Goal: Contribute content: Add original content to the website for others to see

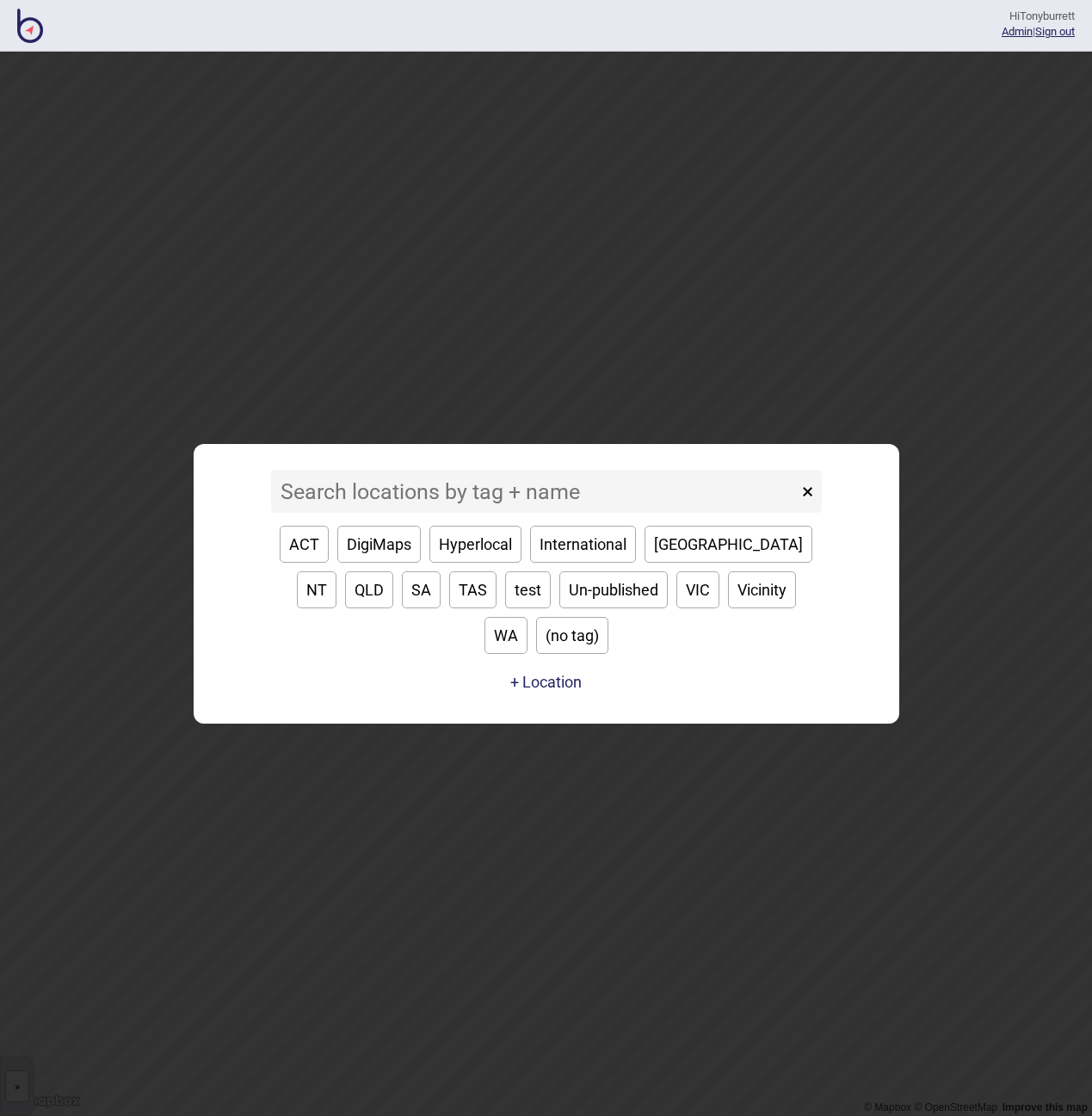
click at [329, 509] on input at bounding box center [534, 491] width 526 height 43
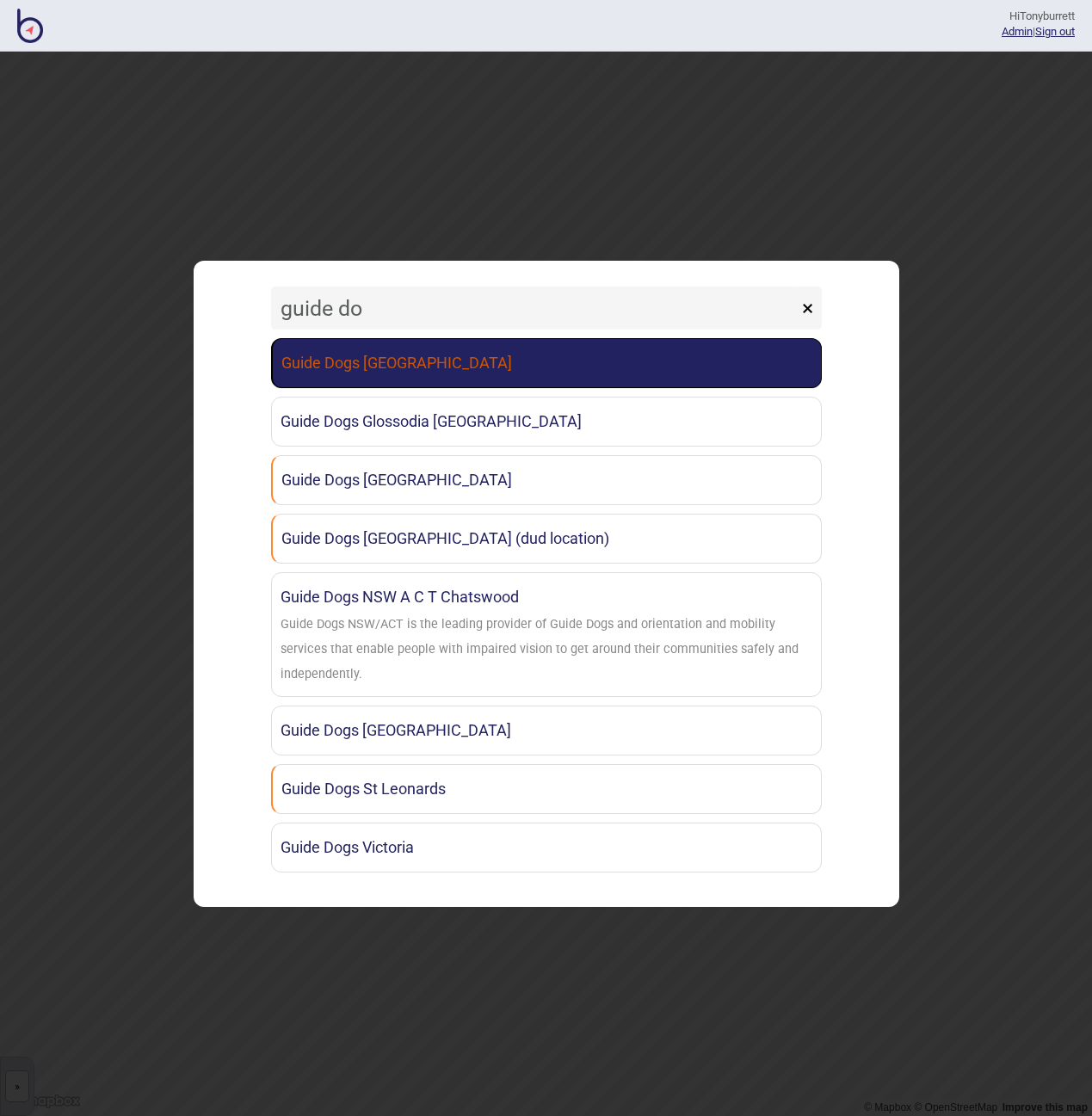
type input "guide do"
click at [325, 371] on link "Guide Dogs [GEOGRAPHIC_DATA]" at bounding box center [546, 363] width 551 height 50
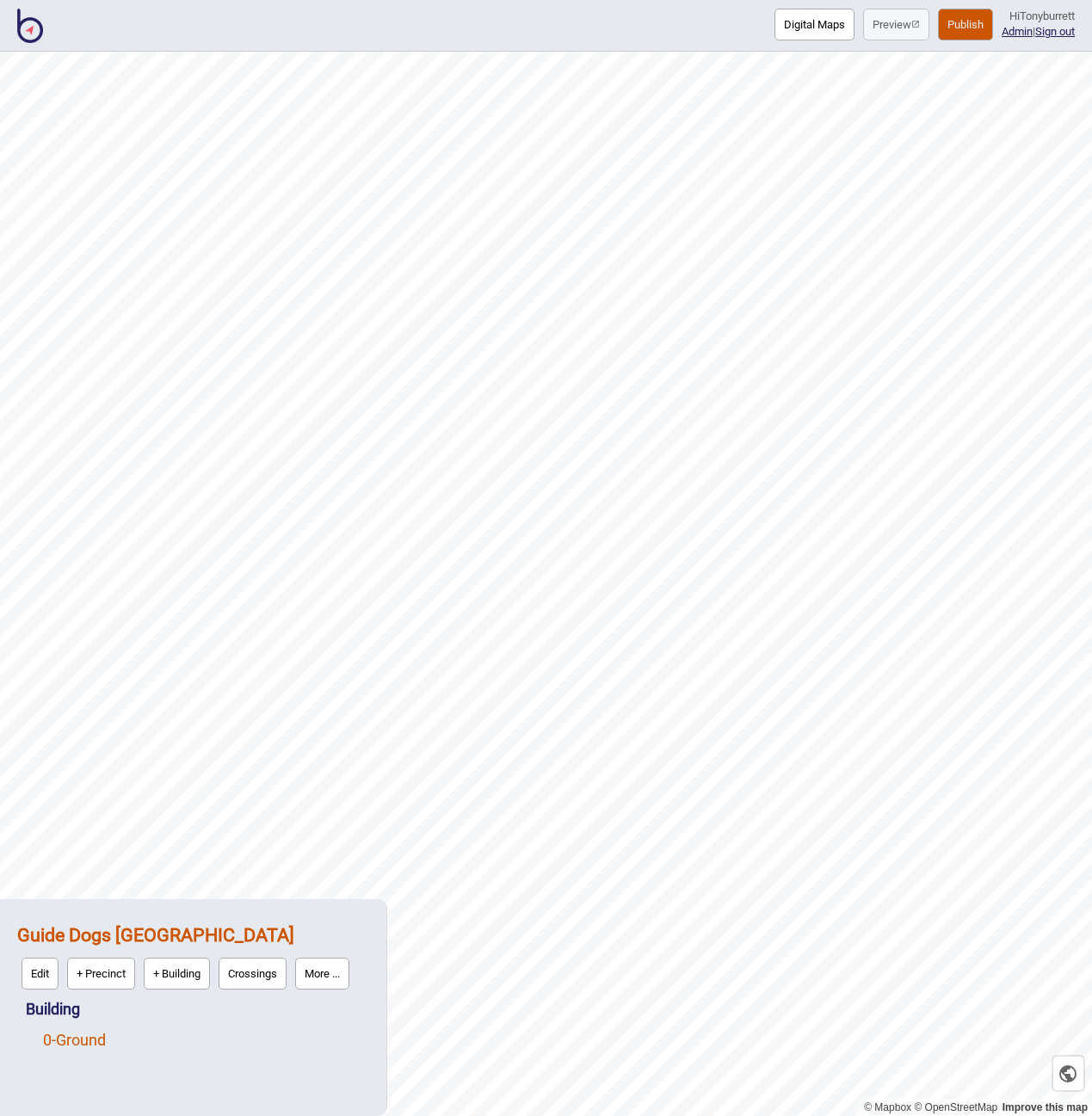
click at [58, 1042] on link "0 - Ground" at bounding box center [74, 1040] width 63 height 18
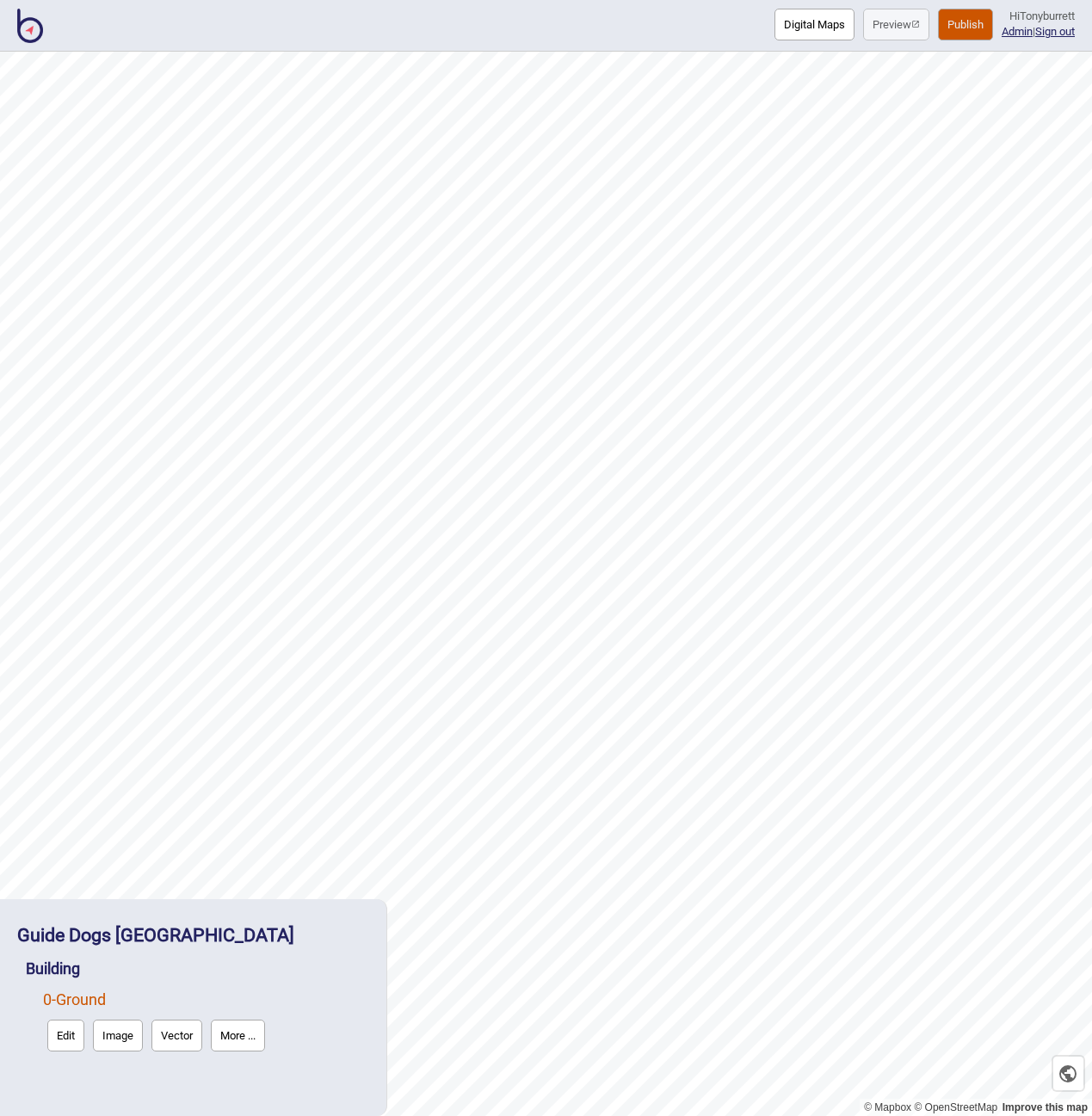
click at [53, 1041] on button "Edit" at bounding box center [66, 1035] width 37 height 31
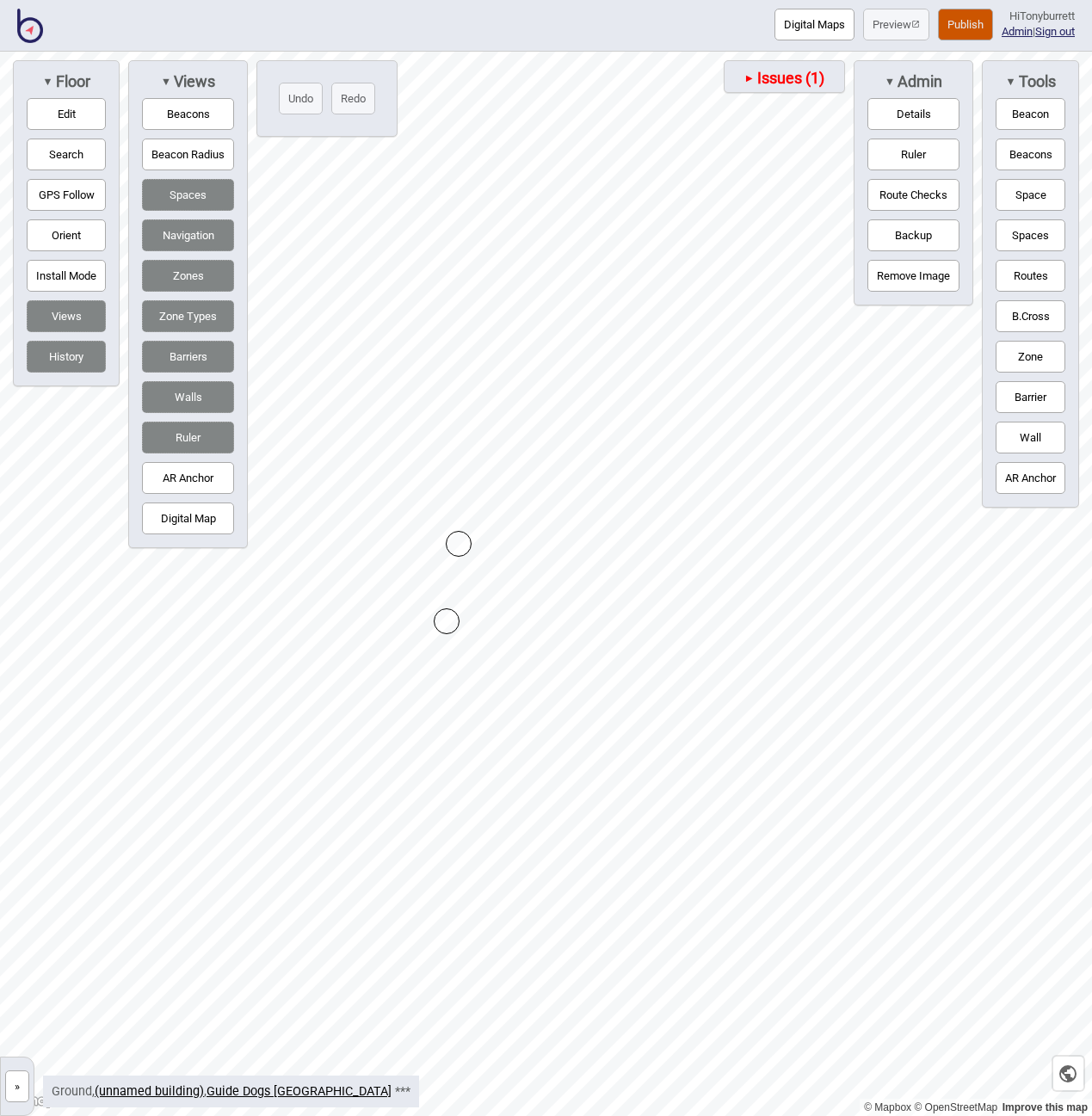
click at [182, 518] on button "Digital Map" at bounding box center [188, 518] width 92 height 31
click at [182, 516] on button "Digital Map" at bounding box center [188, 518] width 92 height 31
click at [755, 80] on span "Issues (1)" at bounding box center [789, 78] width 69 height 19
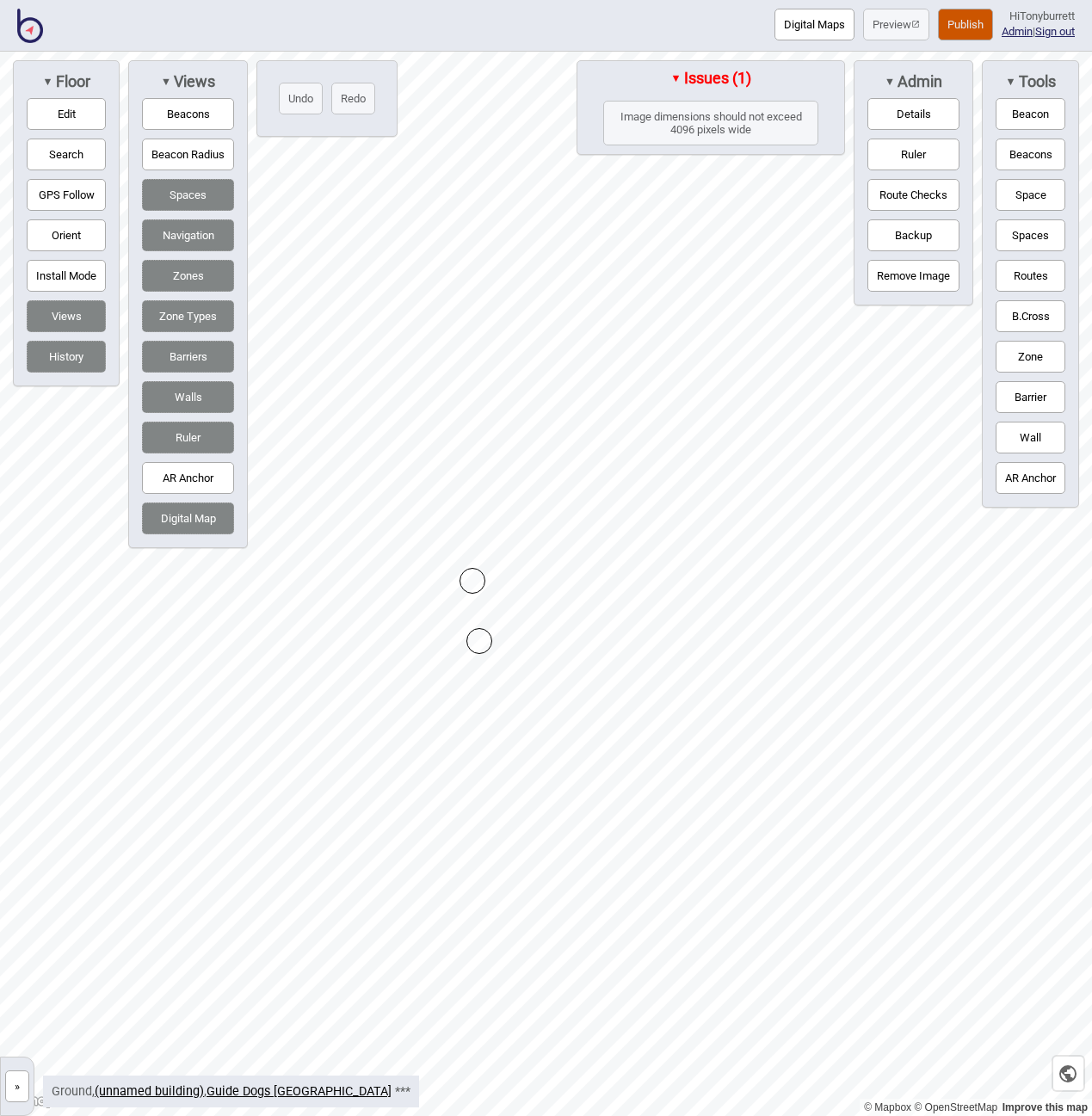
click at [701, 74] on span "Issues (1)" at bounding box center [716, 78] width 69 height 19
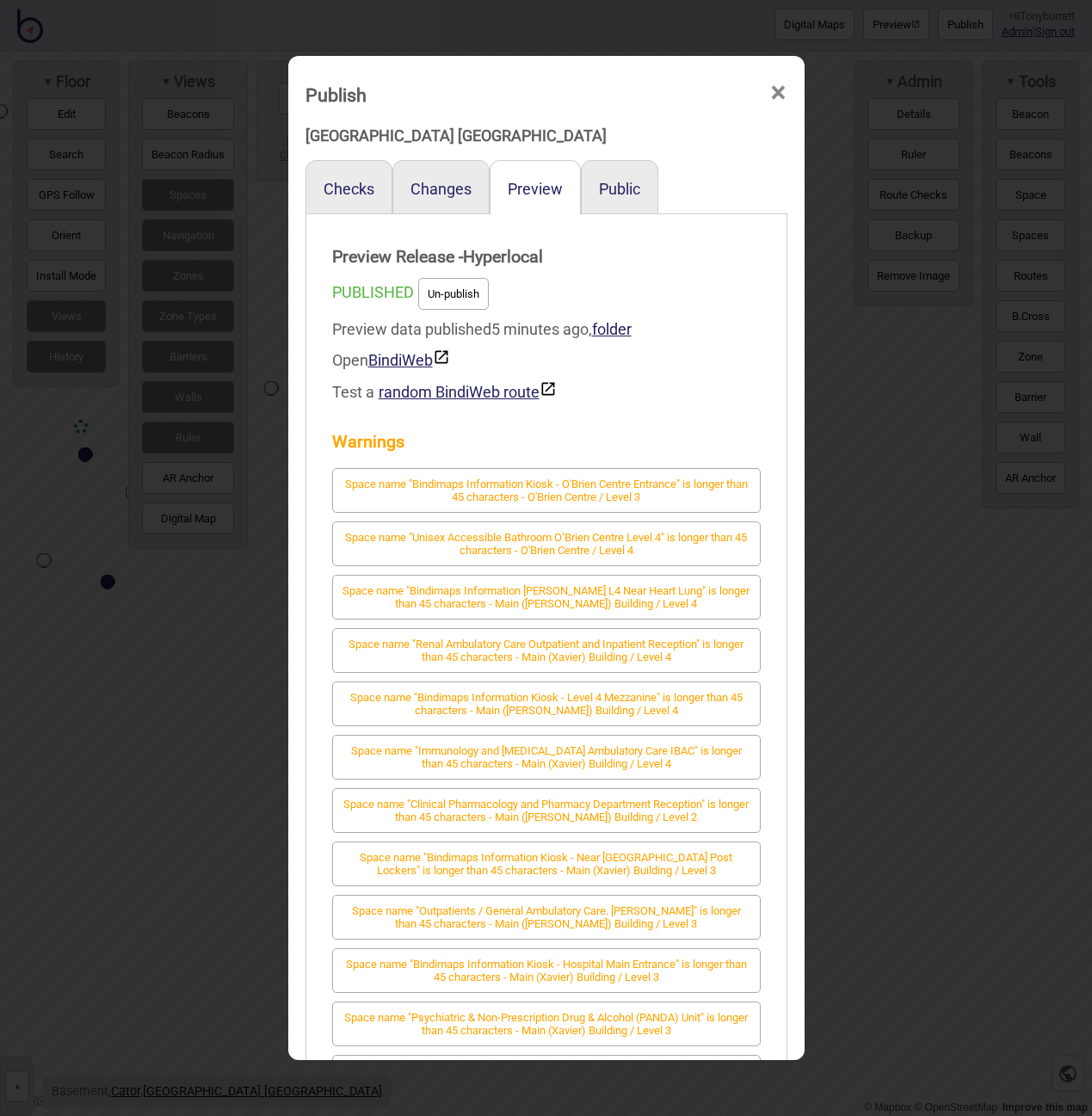
click at [783, 89] on span "×" at bounding box center [778, 93] width 18 height 57
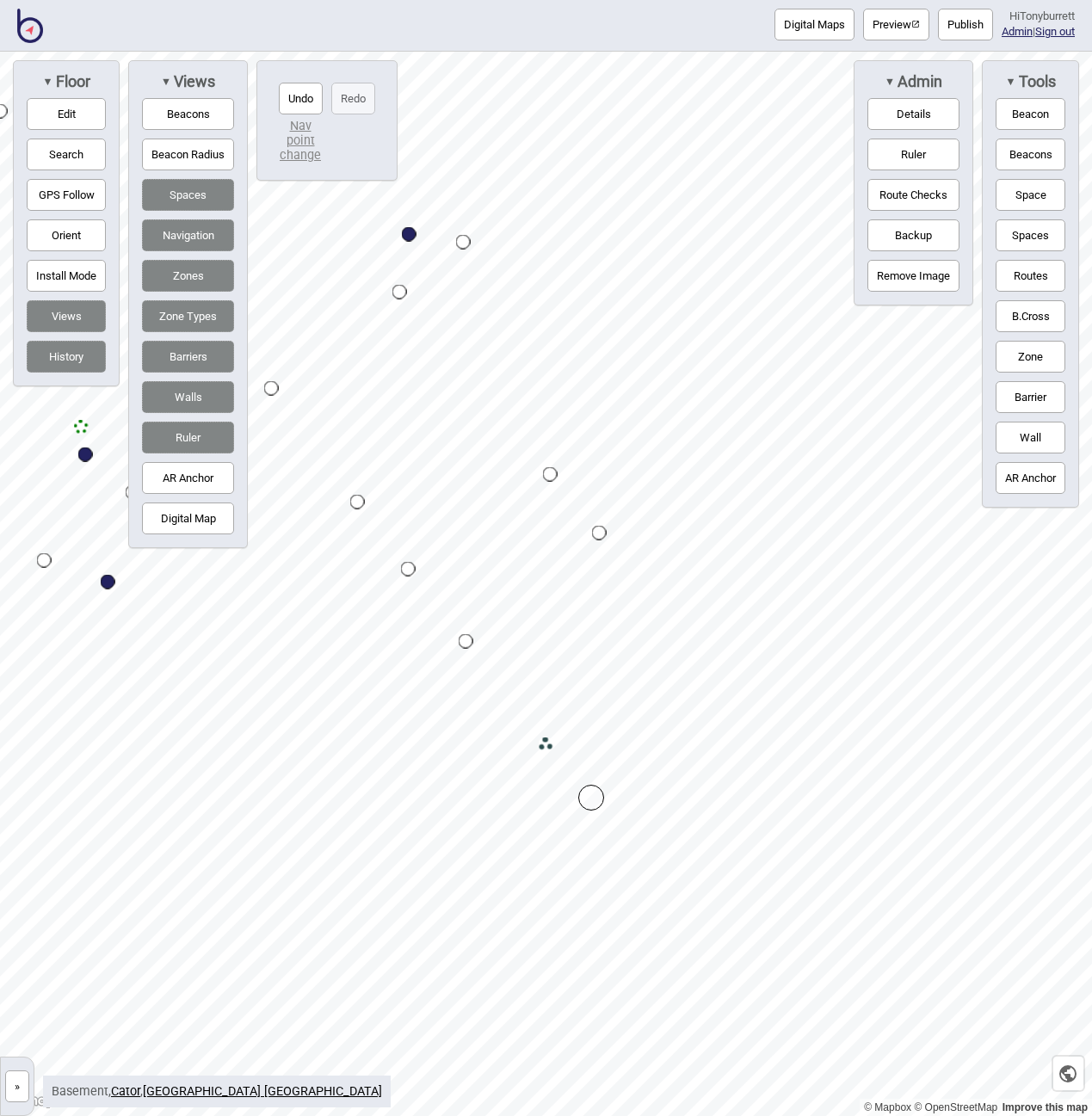
click at [825, 28] on button "Digital Maps" at bounding box center [815, 24] width 80 height 31
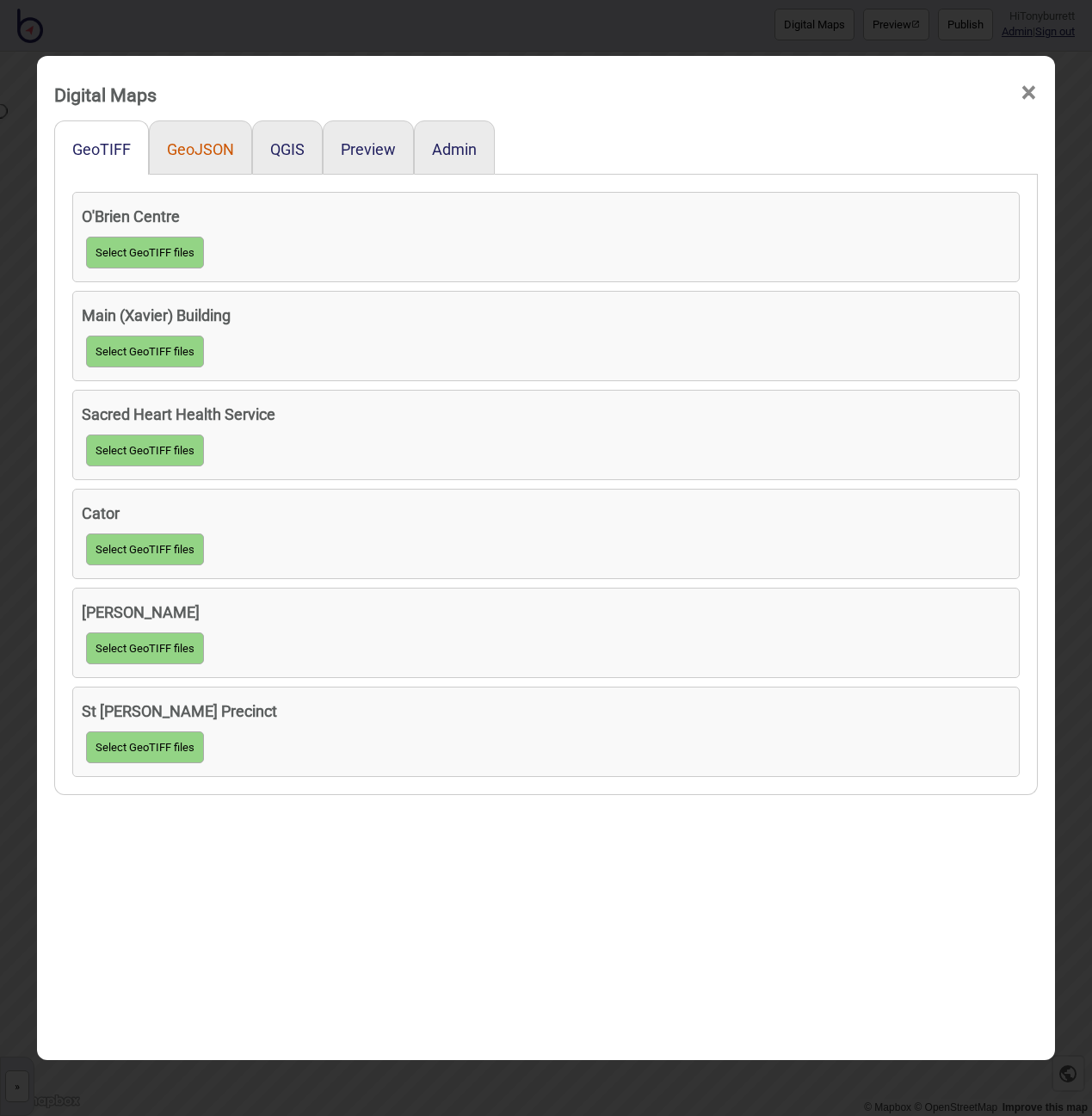
click at [214, 157] on button "GeoJSON" at bounding box center [200, 149] width 68 height 18
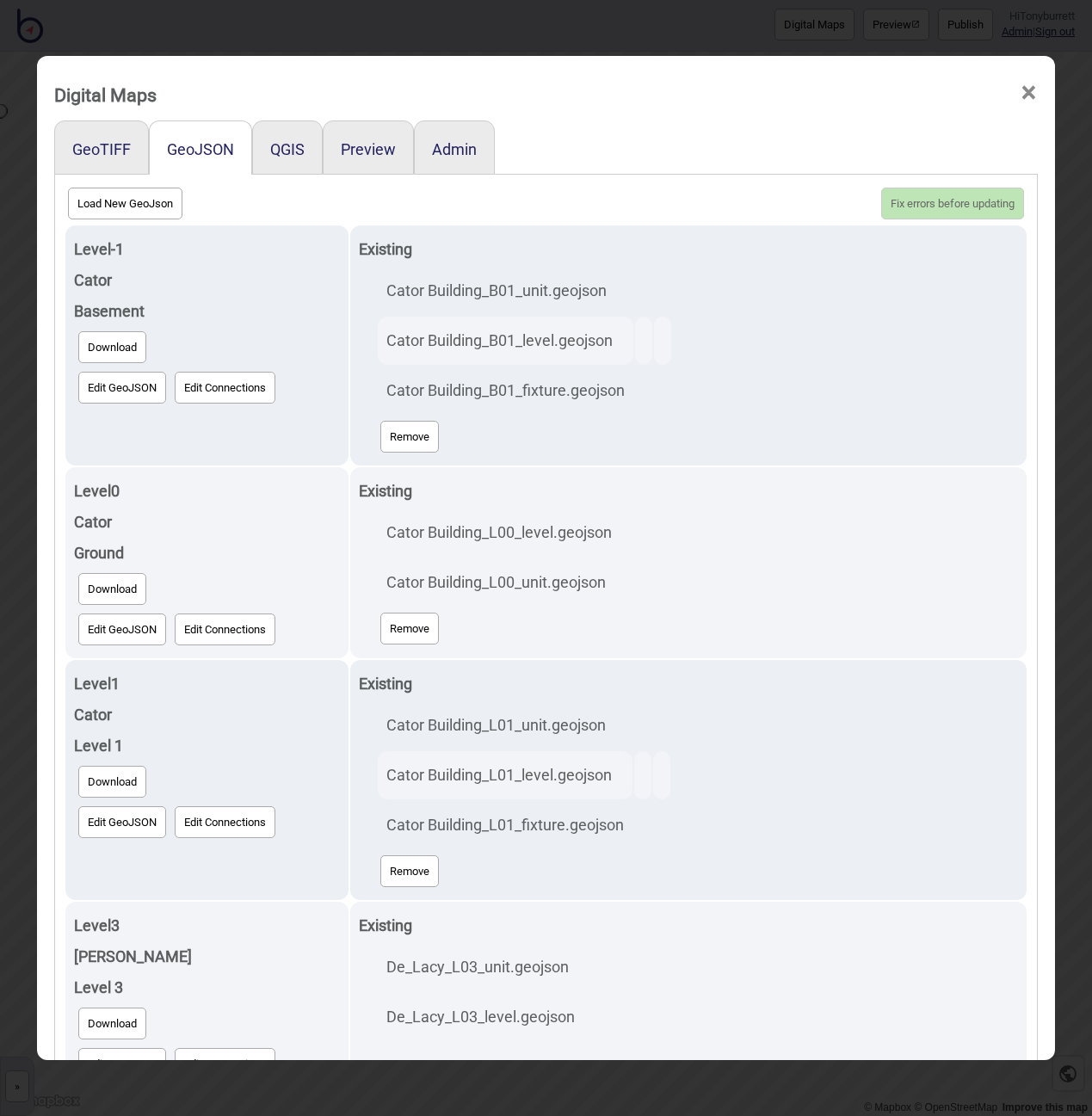
click at [1025, 92] on span "×" at bounding box center [1028, 93] width 18 height 57
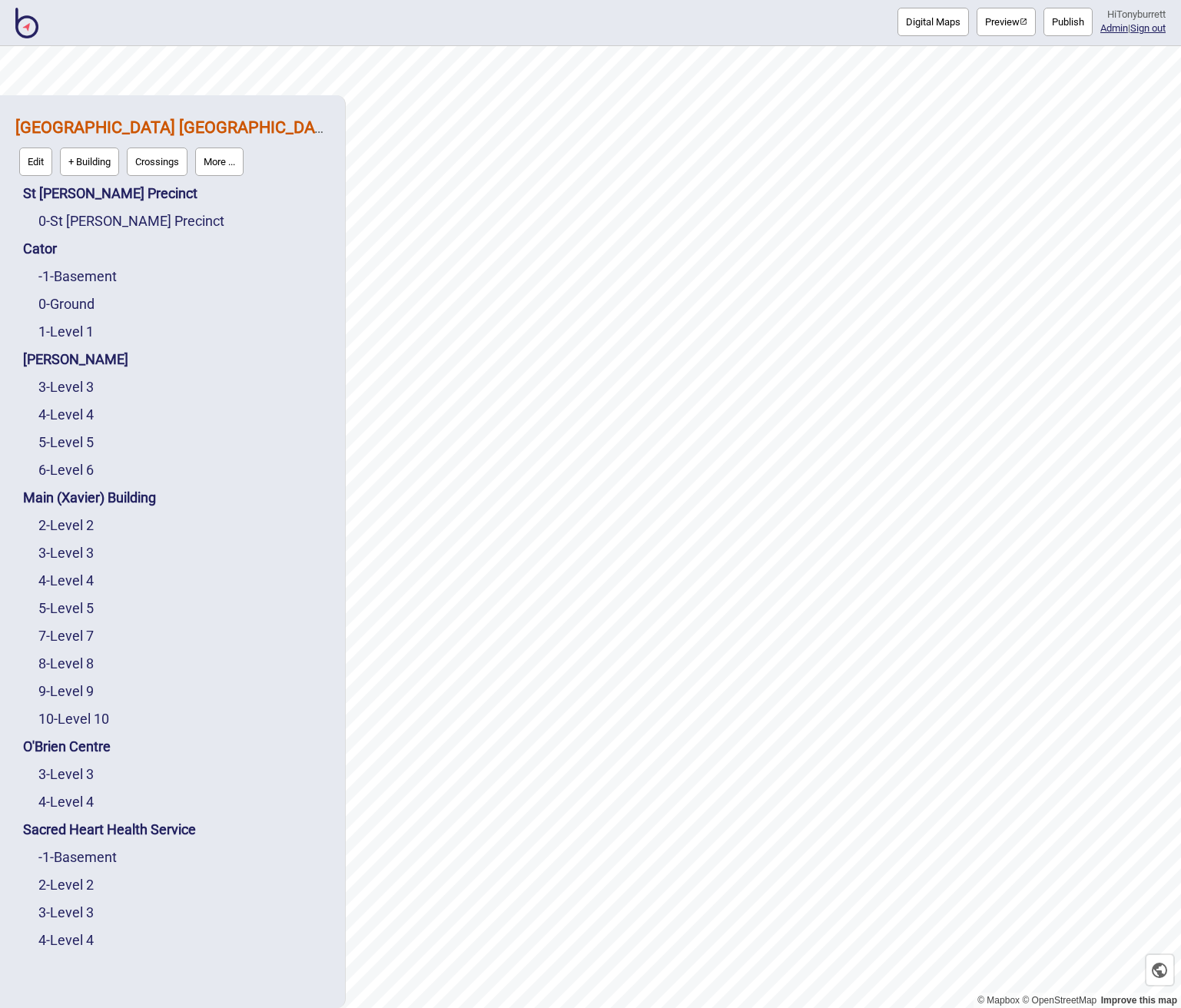
click at [17, 25] on img at bounding box center [26, 23] width 23 height 31
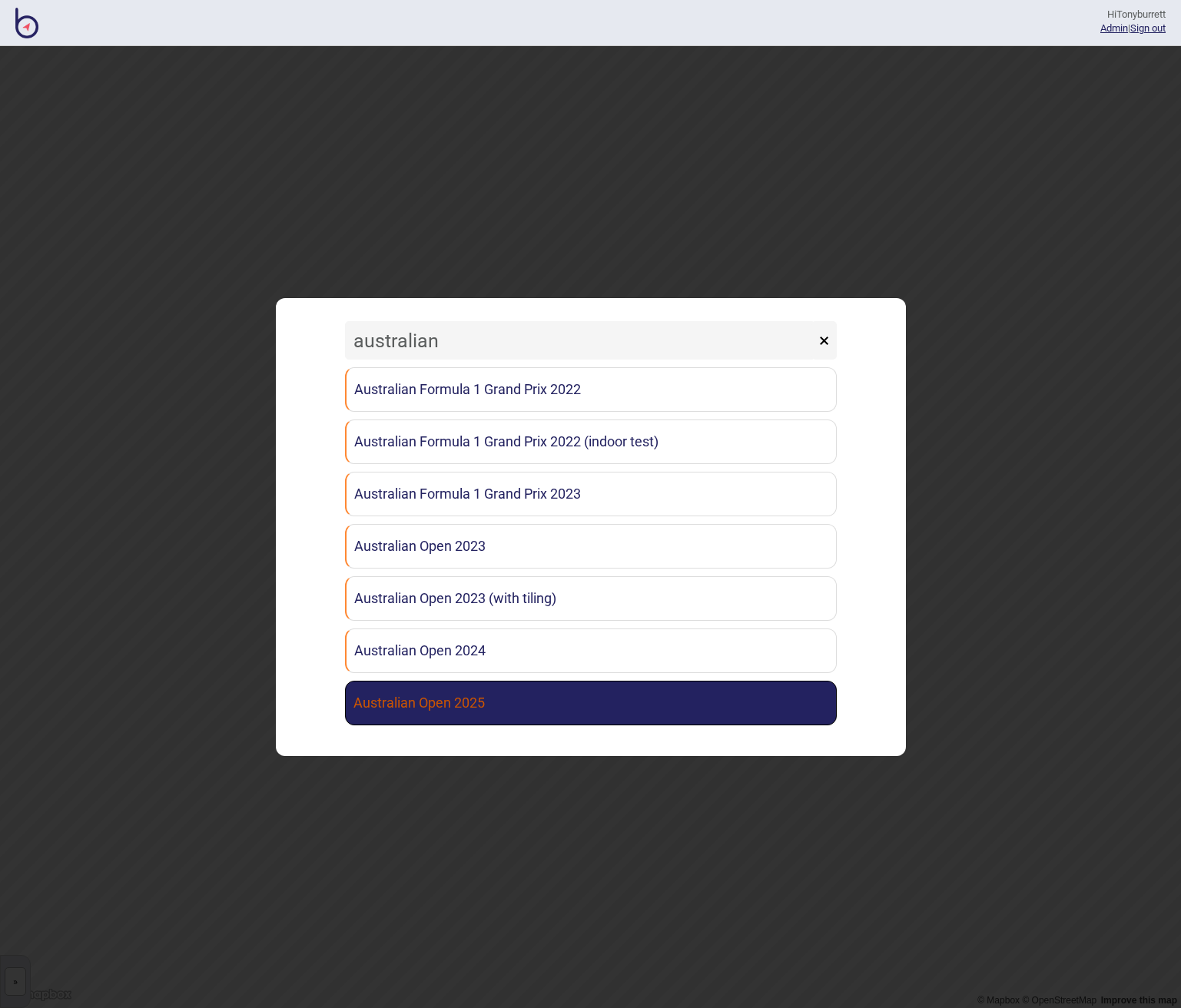
type input "australian"
click at [440, 707] on link "Australian Open 2025" at bounding box center [591, 703] width 492 height 44
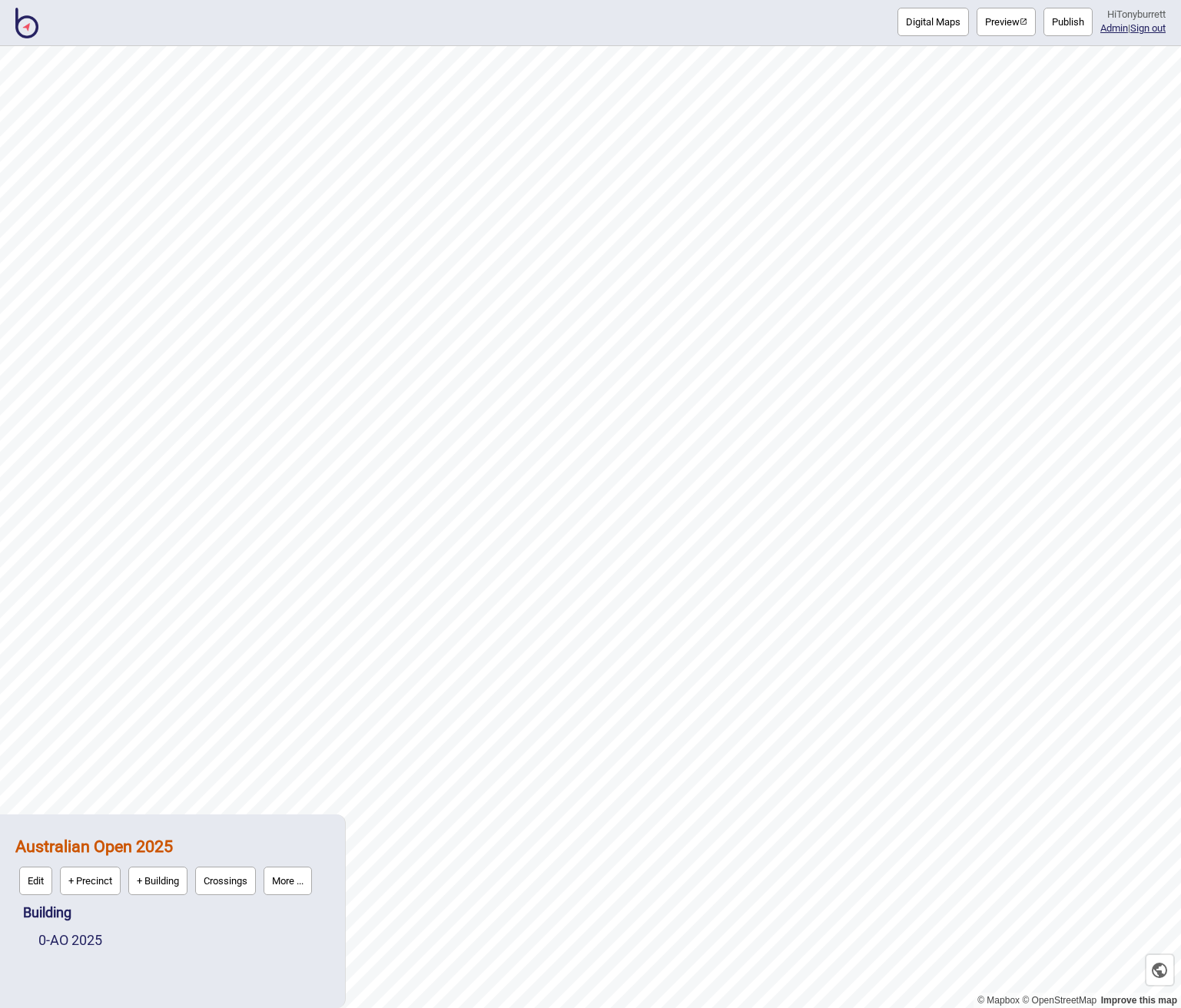
click at [278, 876] on button "More ..." at bounding box center [287, 881] width 48 height 28
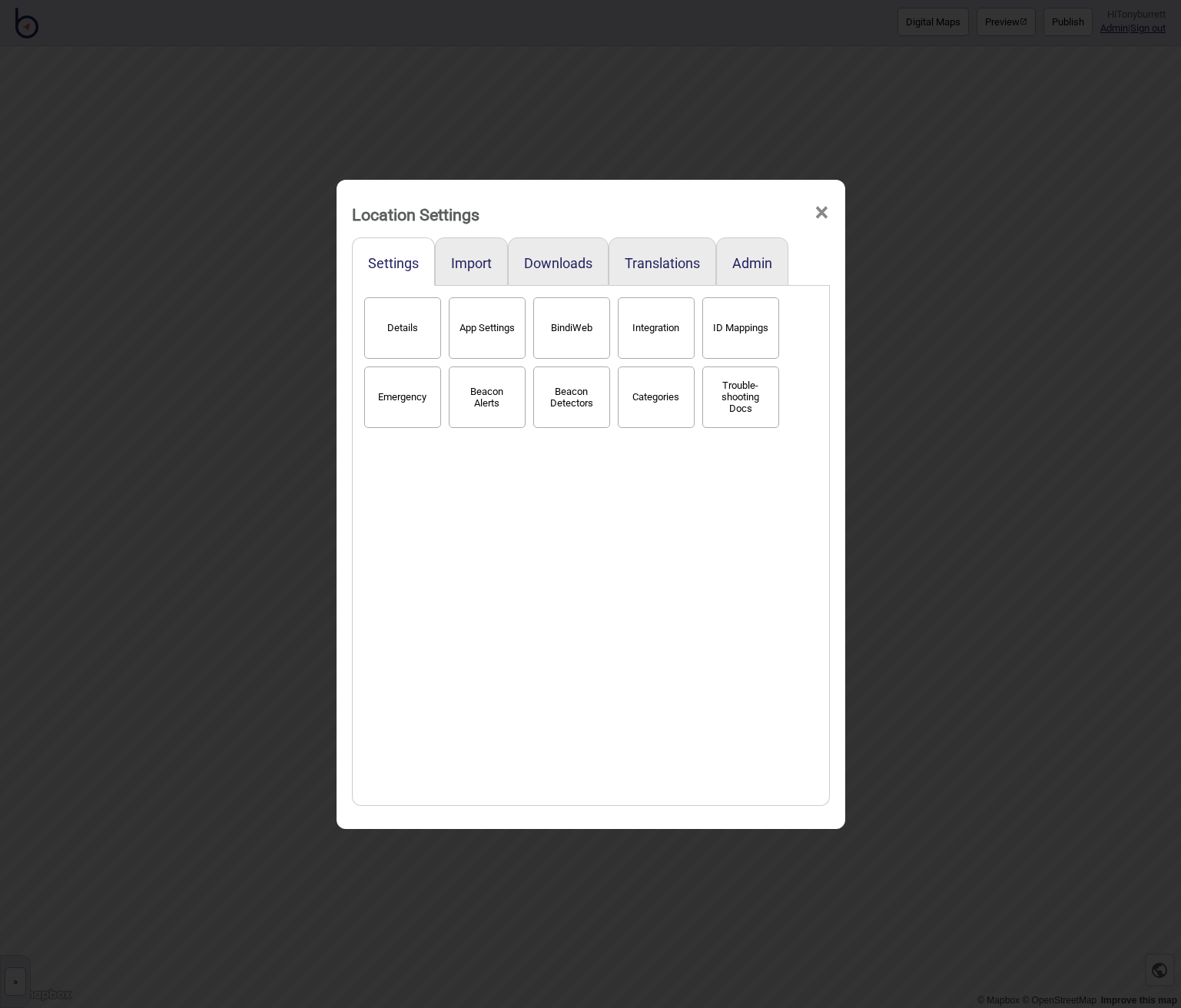
click at [820, 210] on span "×" at bounding box center [821, 213] width 16 height 51
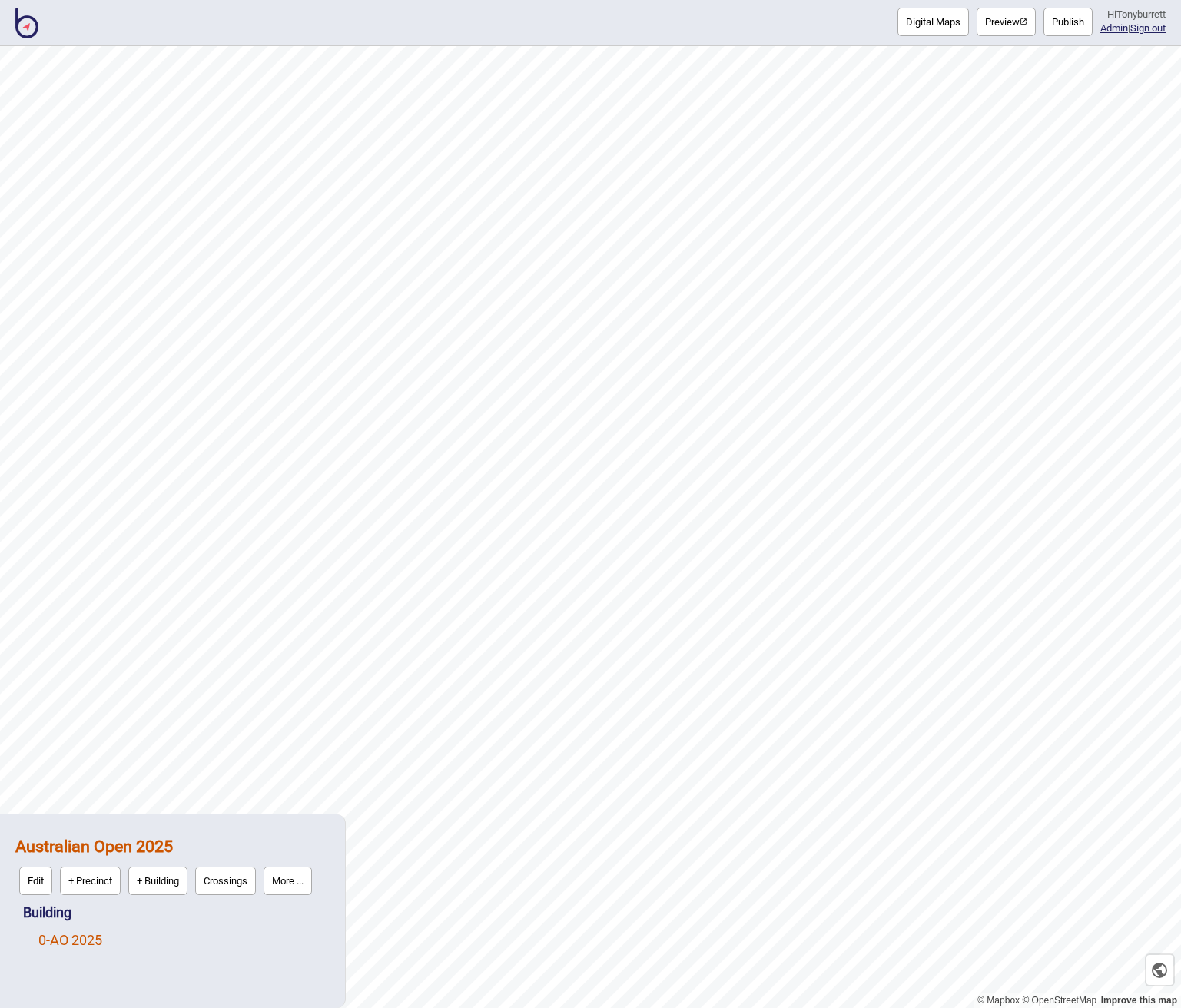
click at [95, 936] on link "0 - AO 2025" at bounding box center [70, 939] width 64 height 16
click at [216, 935] on button "More ..." at bounding box center [212, 936] width 48 height 28
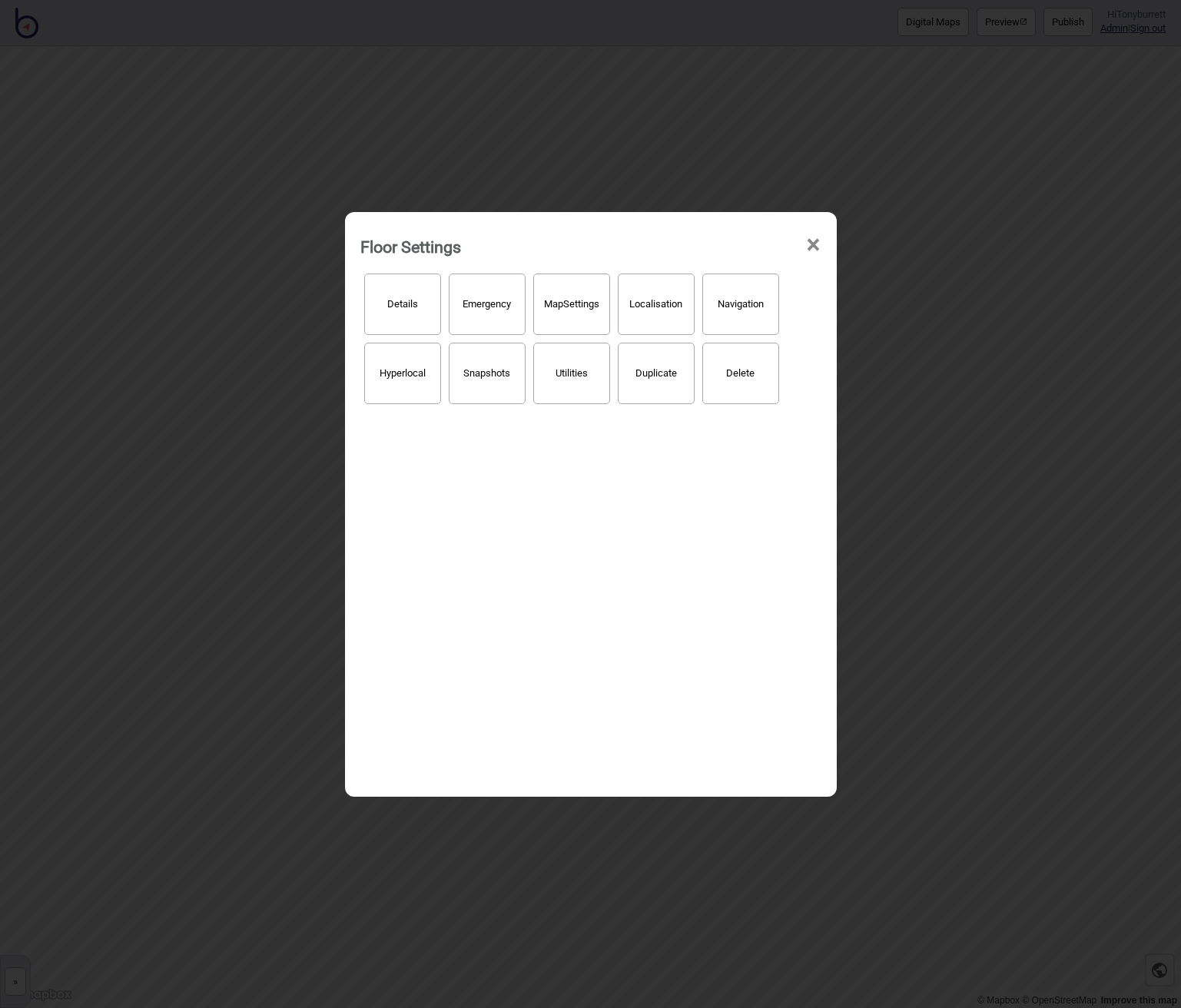
click at [627, 297] on button "Localisation" at bounding box center [656, 304] width 77 height 61
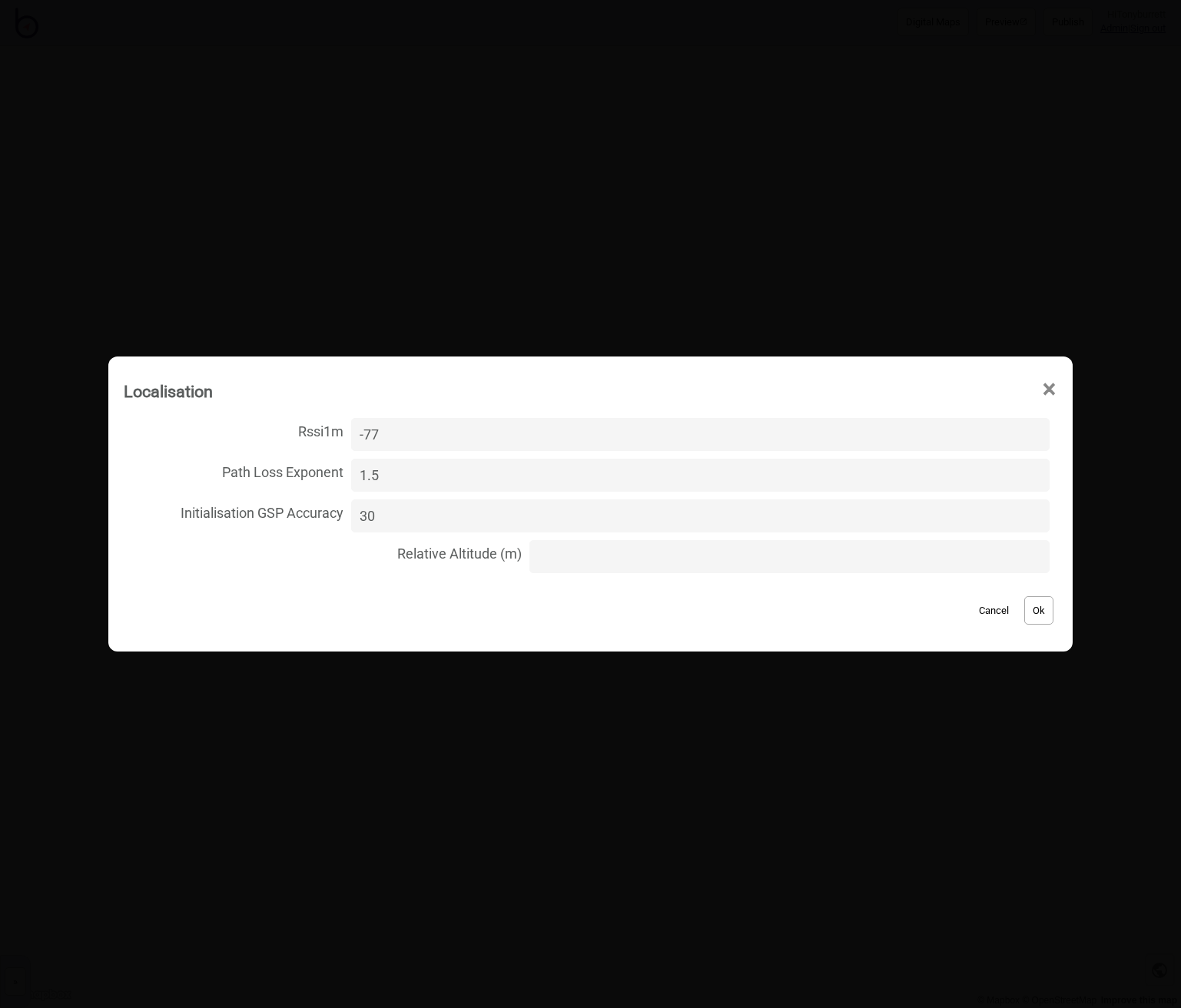
click at [974, 388] on span "×" at bounding box center [1049, 389] width 16 height 51
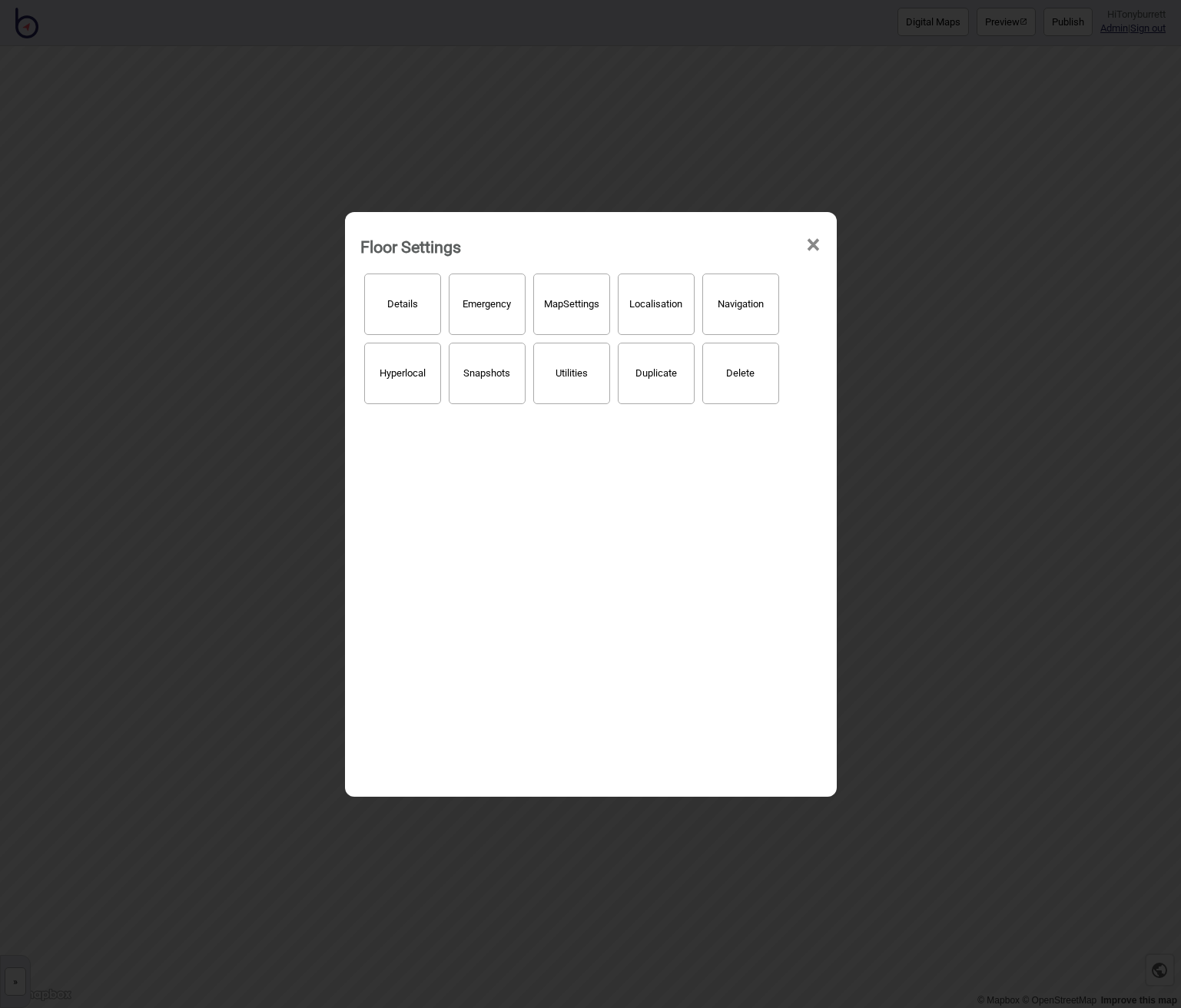
click at [809, 244] on span "×" at bounding box center [813, 246] width 16 height 51
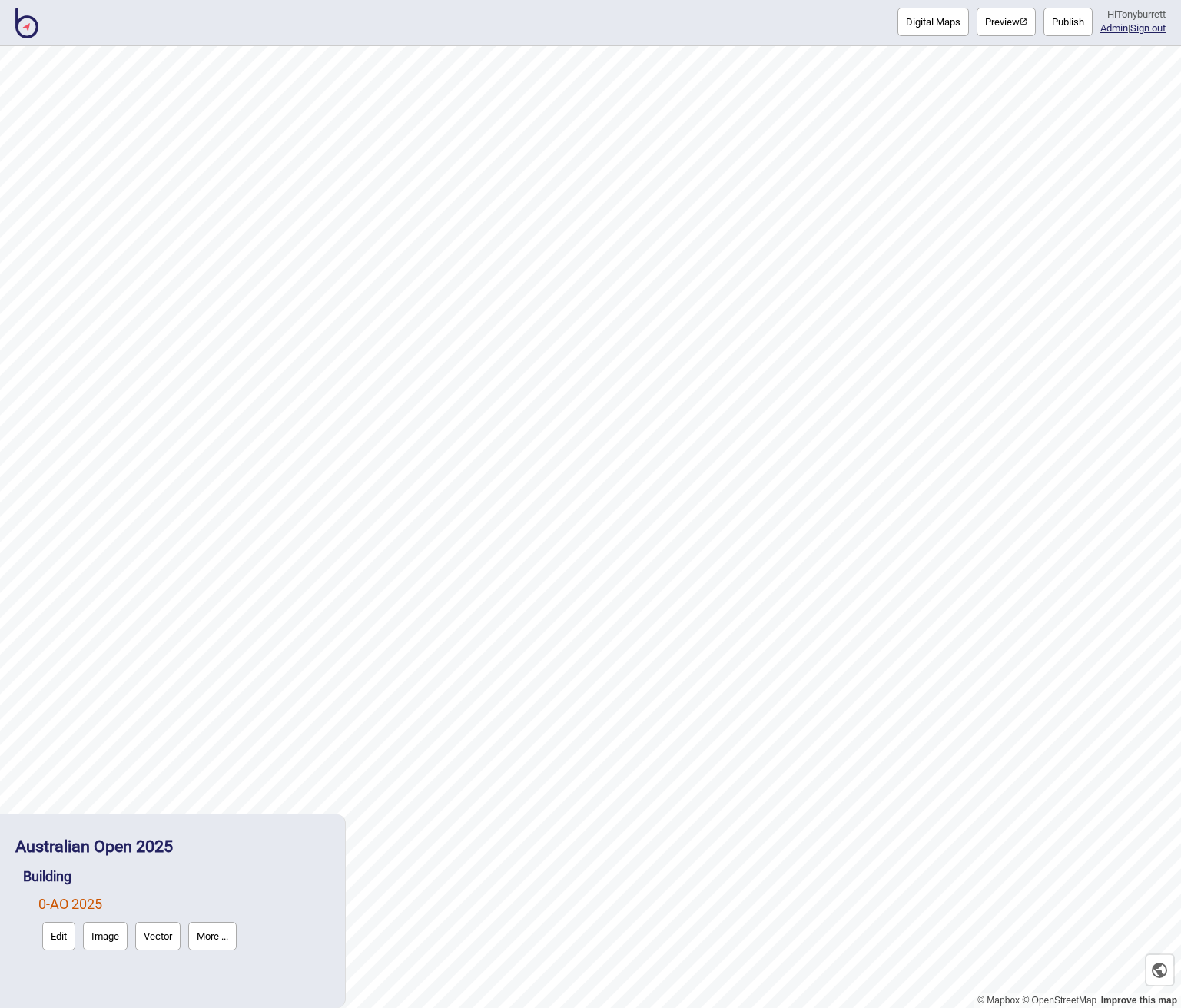
click at [216, 932] on button "More ..." at bounding box center [212, 936] width 48 height 28
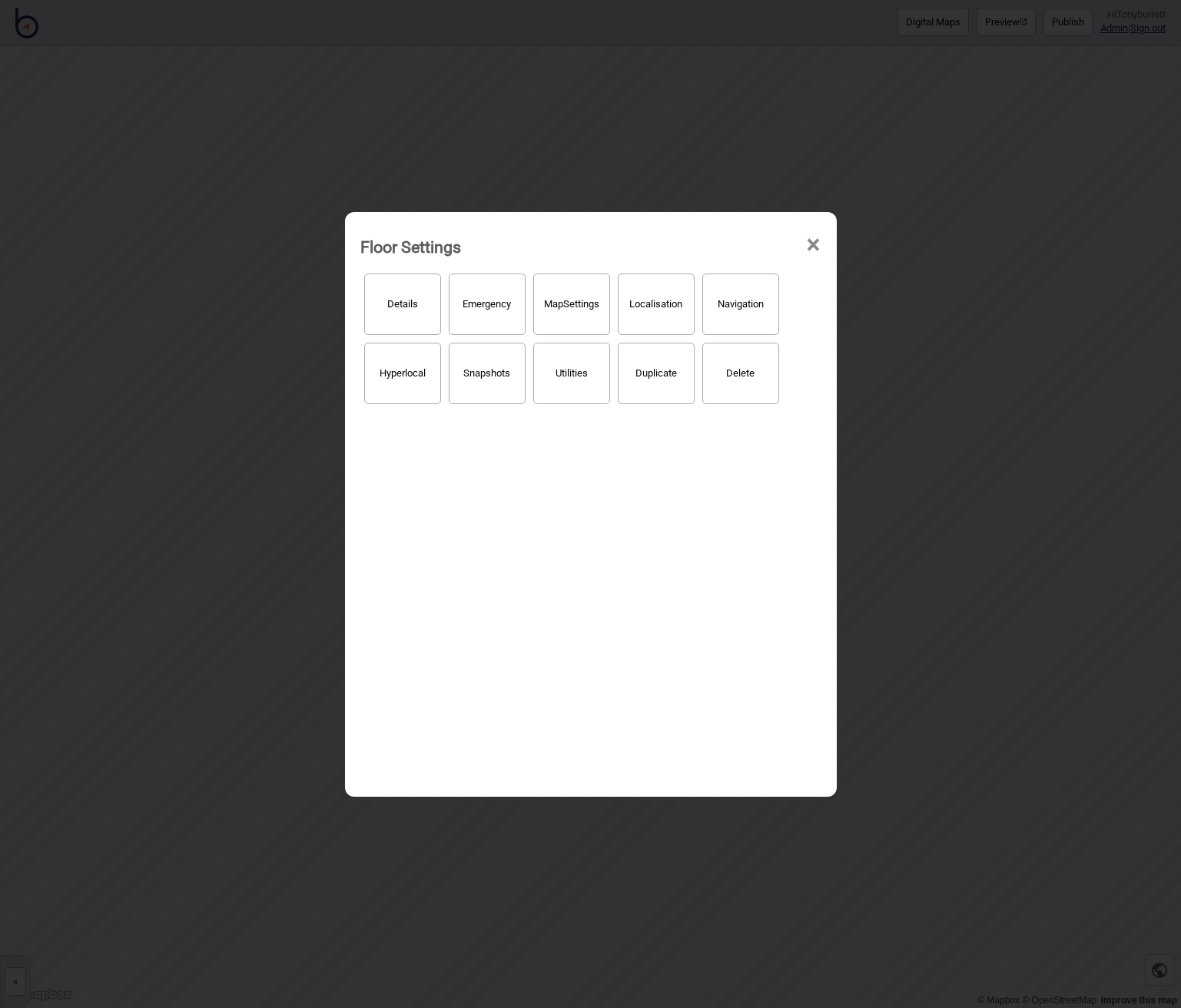
click at [660, 309] on button "Localisation" at bounding box center [656, 304] width 77 height 61
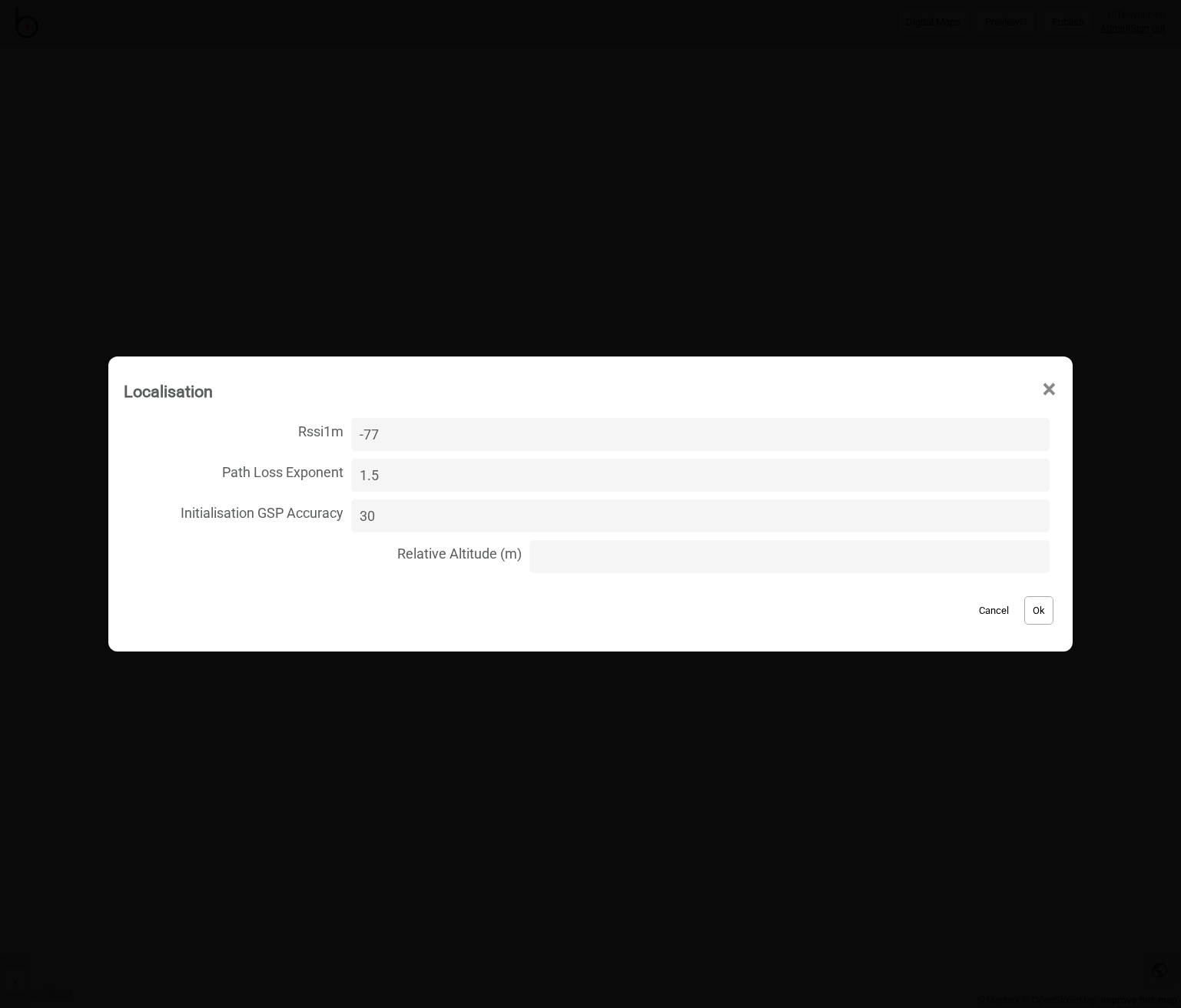
click at [974, 383] on span "×" at bounding box center [1049, 389] width 16 height 51
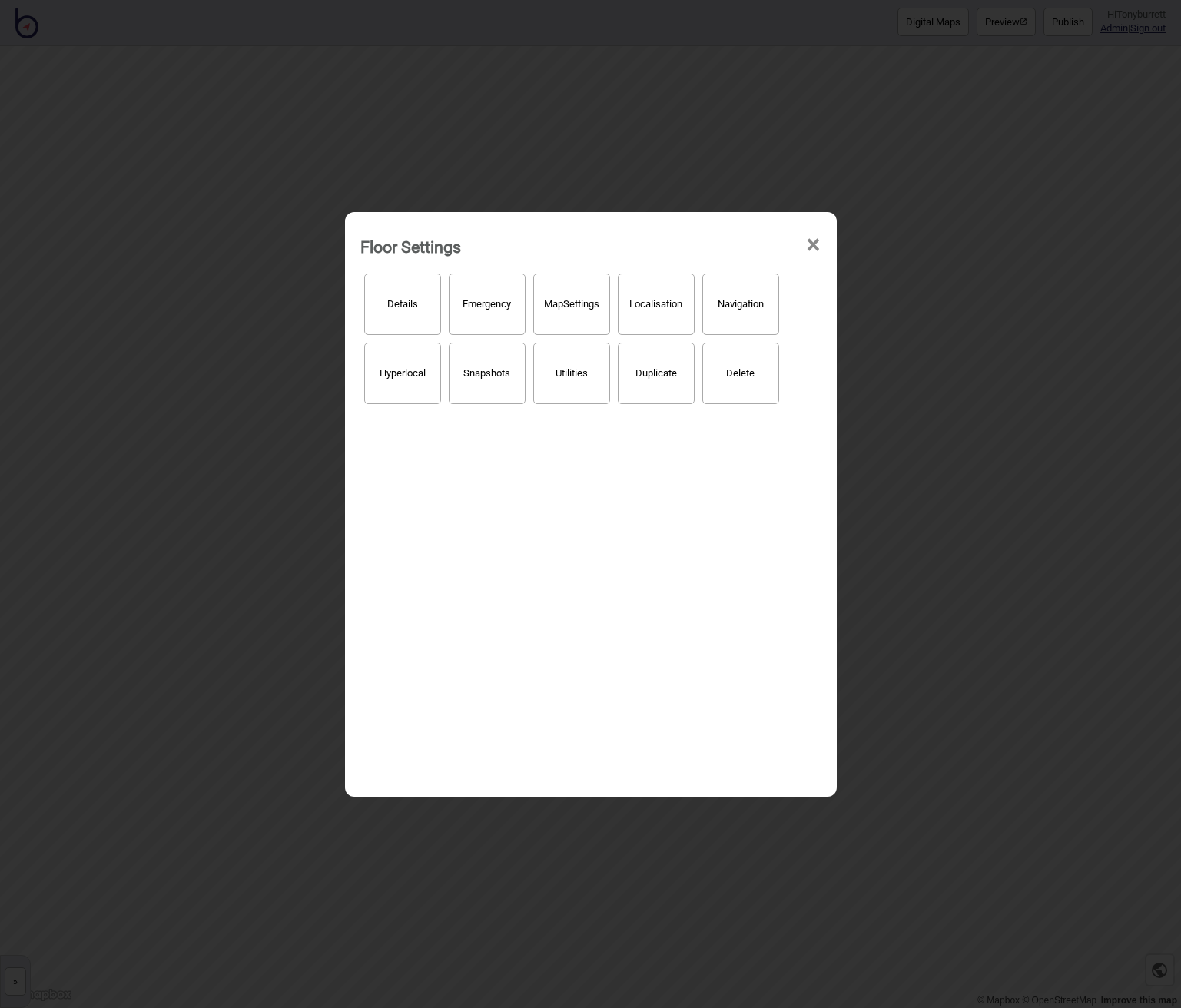
click at [825, 241] on div "Floor Settings ×" at bounding box center [591, 243] width 476 height 46
click at [814, 242] on span "×" at bounding box center [813, 246] width 16 height 51
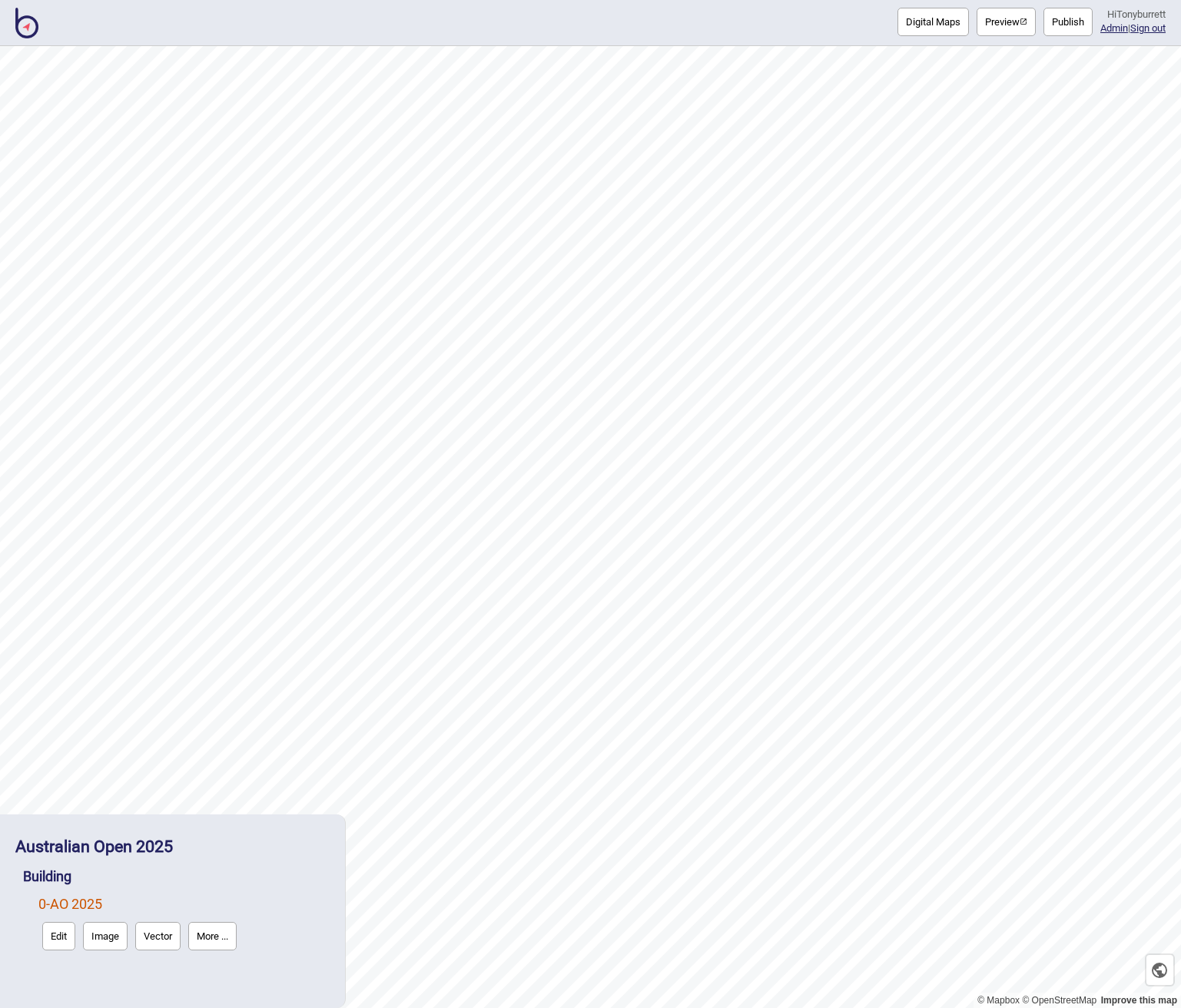
click at [20, 20] on img at bounding box center [26, 23] width 23 height 31
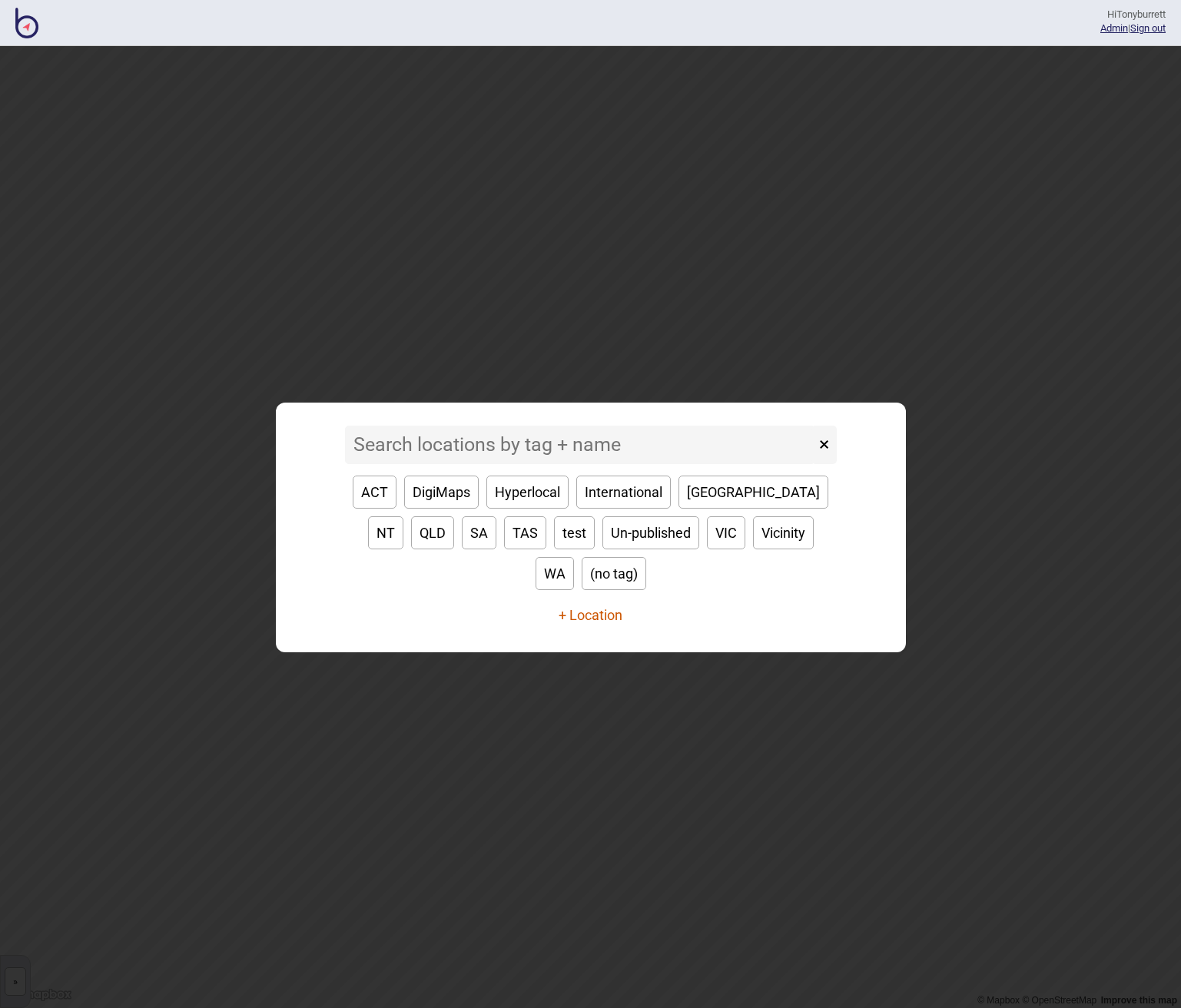
click at [604, 607] on button "+ Location" at bounding box center [590, 614] width 64 height 16
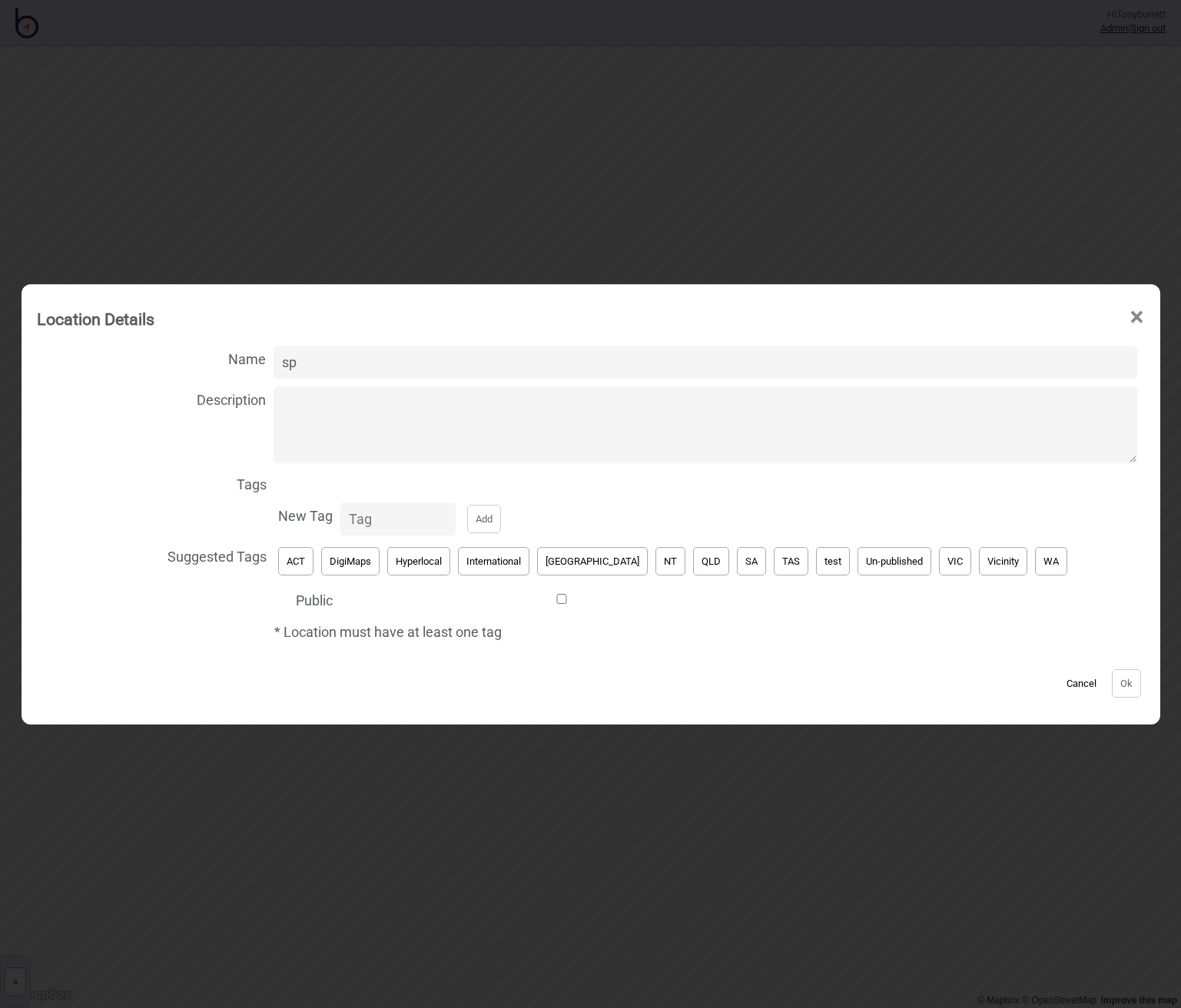
type input "s"
type input "Springwood Shopping Strip"
click at [816, 566] on button "test" at bounding box center [833, 561] width 34 height 28
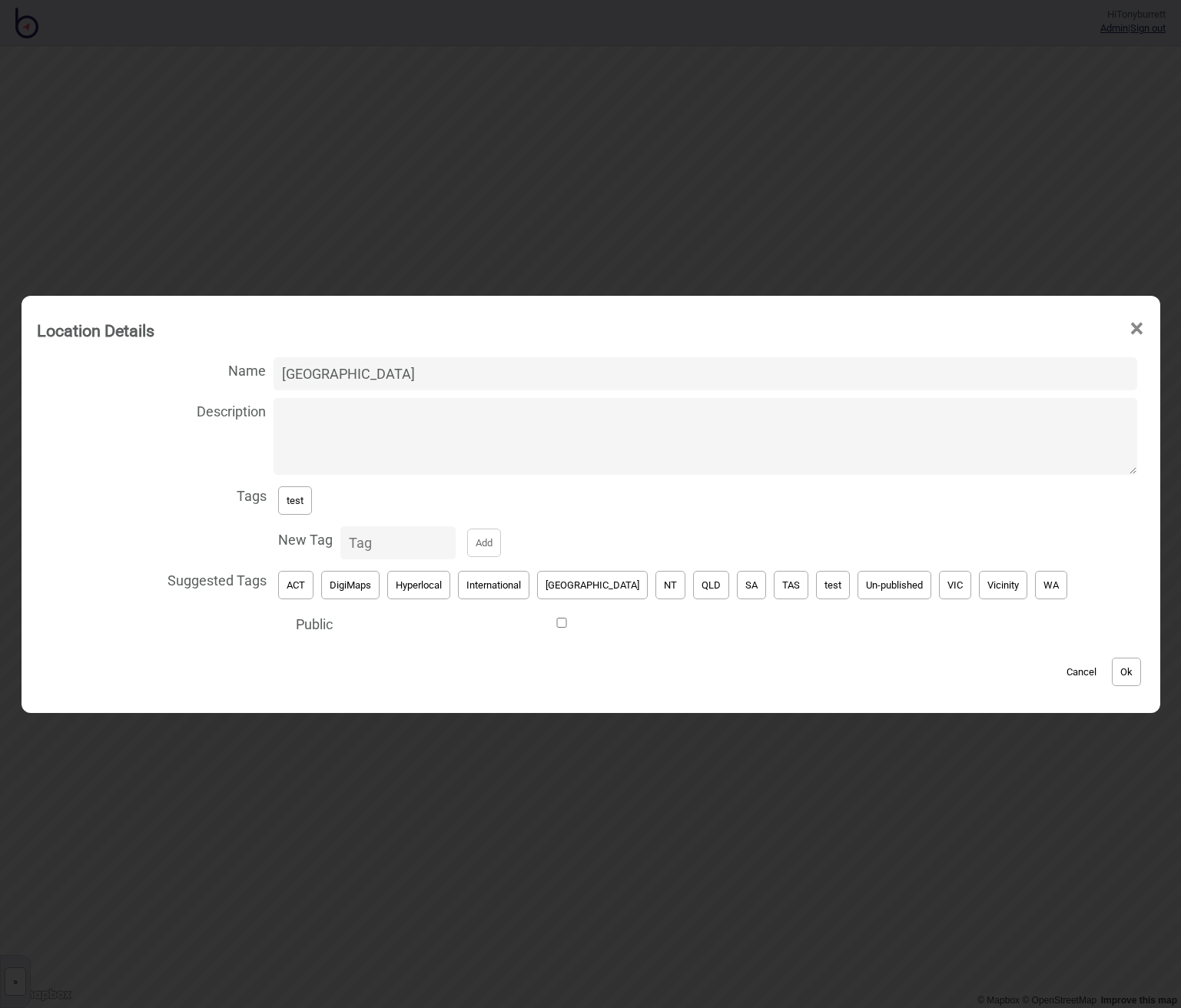
click at [593, 582] on button "[GEOGRAPHIC_DATA]" at bounding box center [593, 585] width 111 height 28
click at [974, 667] on button "Ok" at bounding box center [1127, 671] width 29 height 28
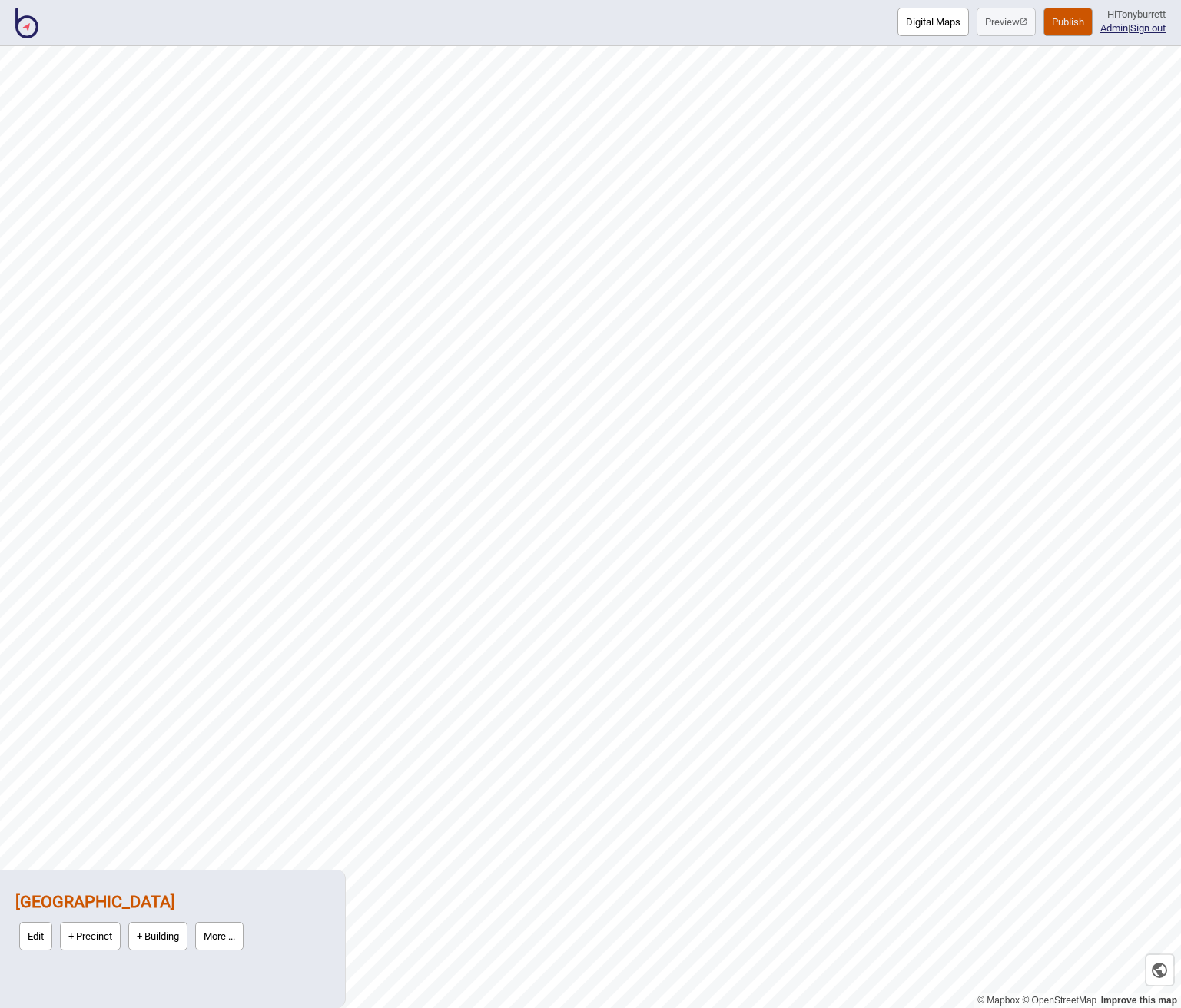
click at [85, 932] on button "+ Precinct" at bounding box center [90, 936] width 60 height 28
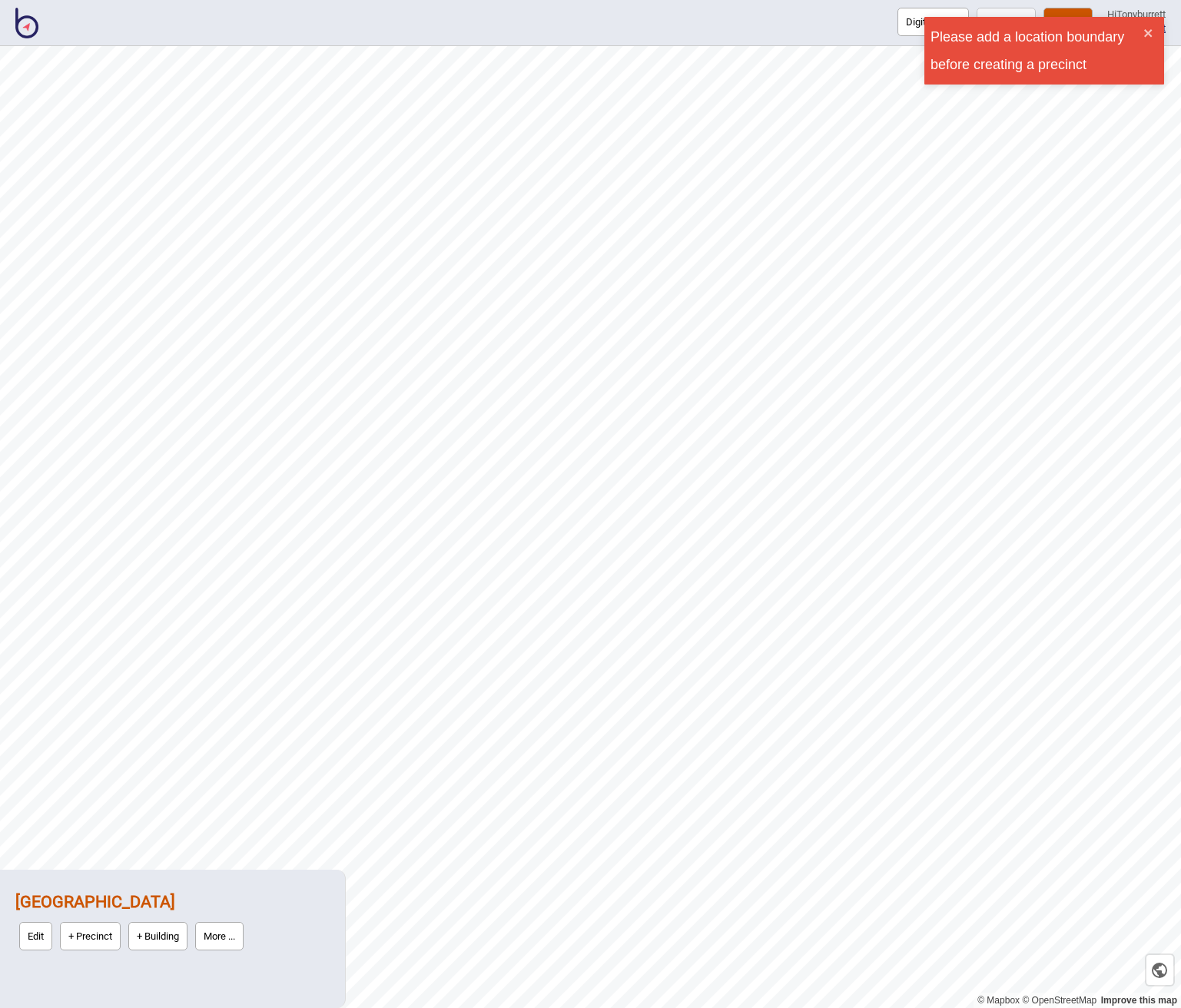
click at [297, 922] on div "Edit + Precinct + Building More ..." at bounding box center [173, 936] width 315 height 36
click at [31, 931] on button "Edit" at bounding box center [36, 936] width 33 height 28
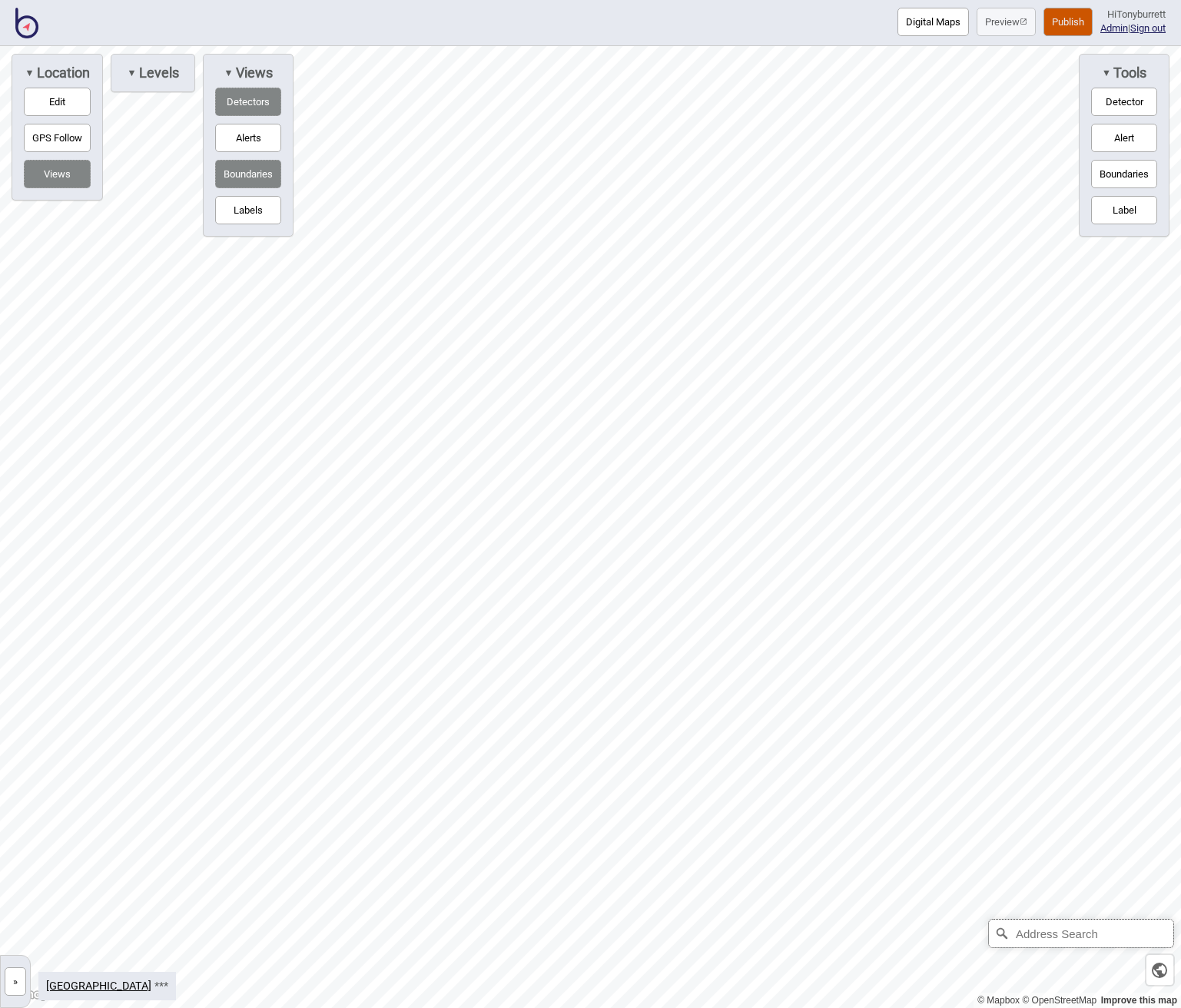
click at [974, 932] on input "Address Search" at bounding box center [1081, 933] width 185 height 28
click at [957, 929] on div "Indy Mats Mmts Road HUDA Colony, 500050, Chandanagar, Hyderabad, Ranga Reddy, T…" at bounding box center [590, 527] width 1181 height 962
click at [974, 936] on input "Indy Mats" at bounding box center [1081, 933] width 185 height 28
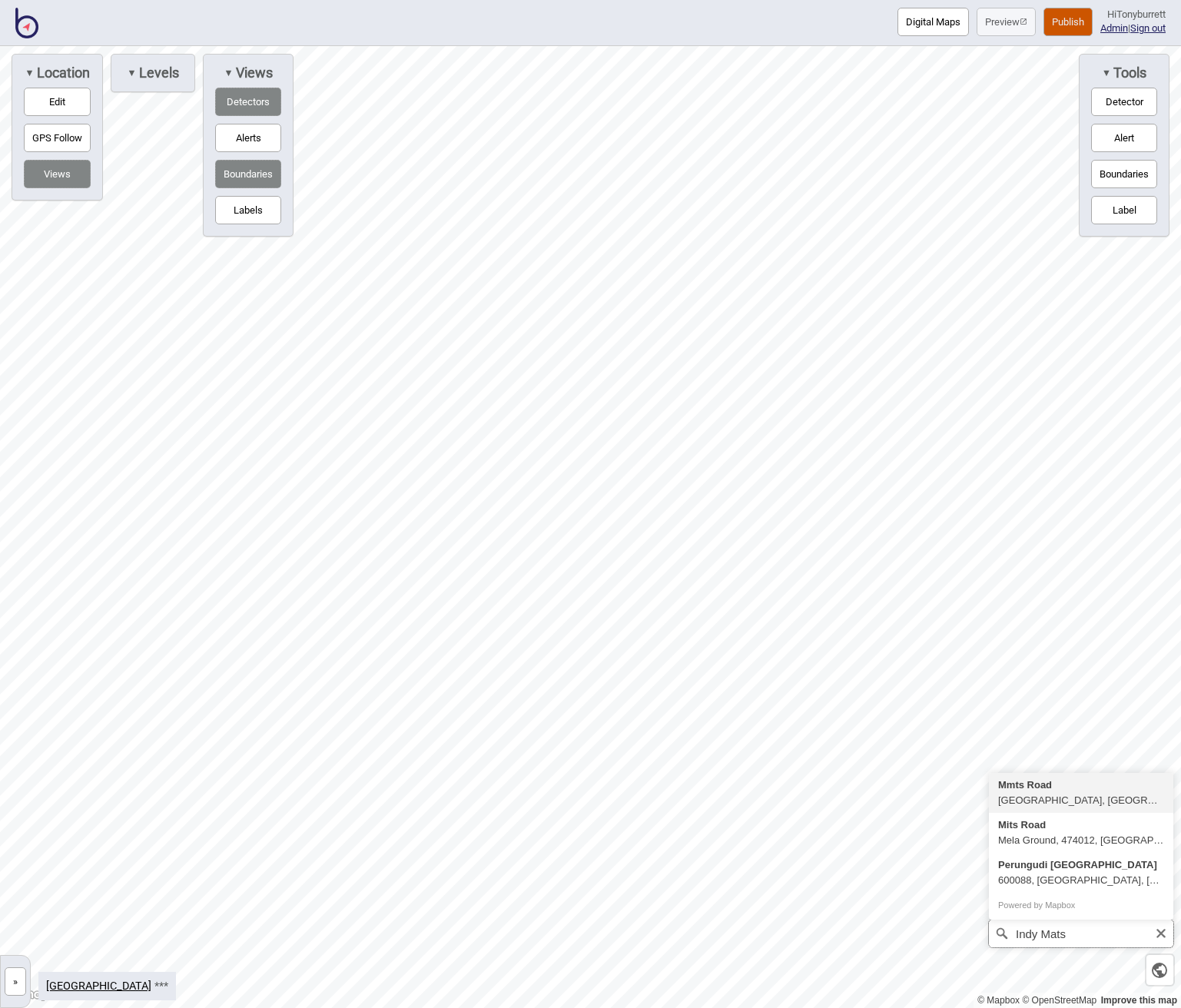
paste input "210 Macquarie Road, Springwood 2777 NSW"
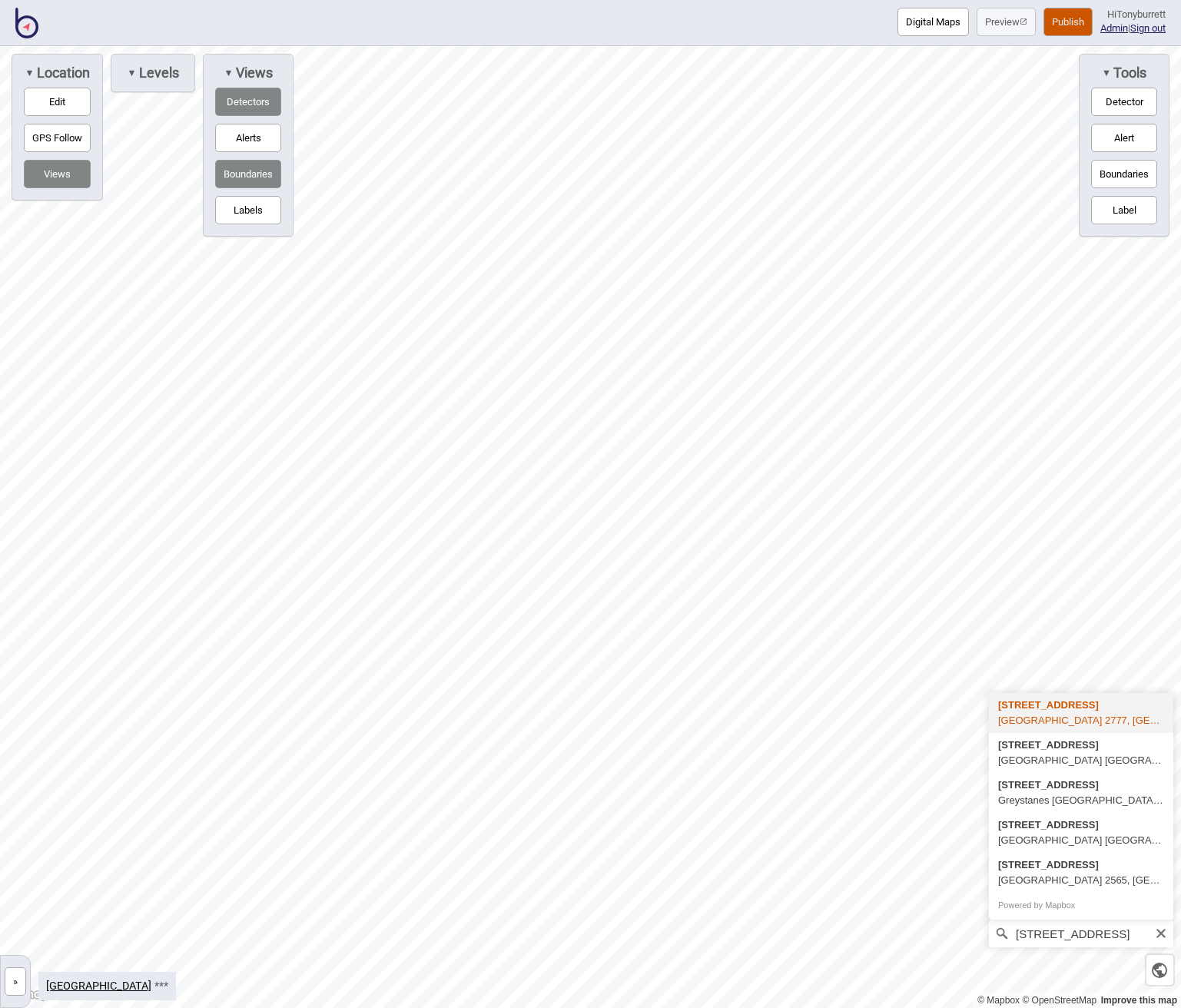
type input "210 Macquarie Road, Springwood New South Wales 2777, Australia"
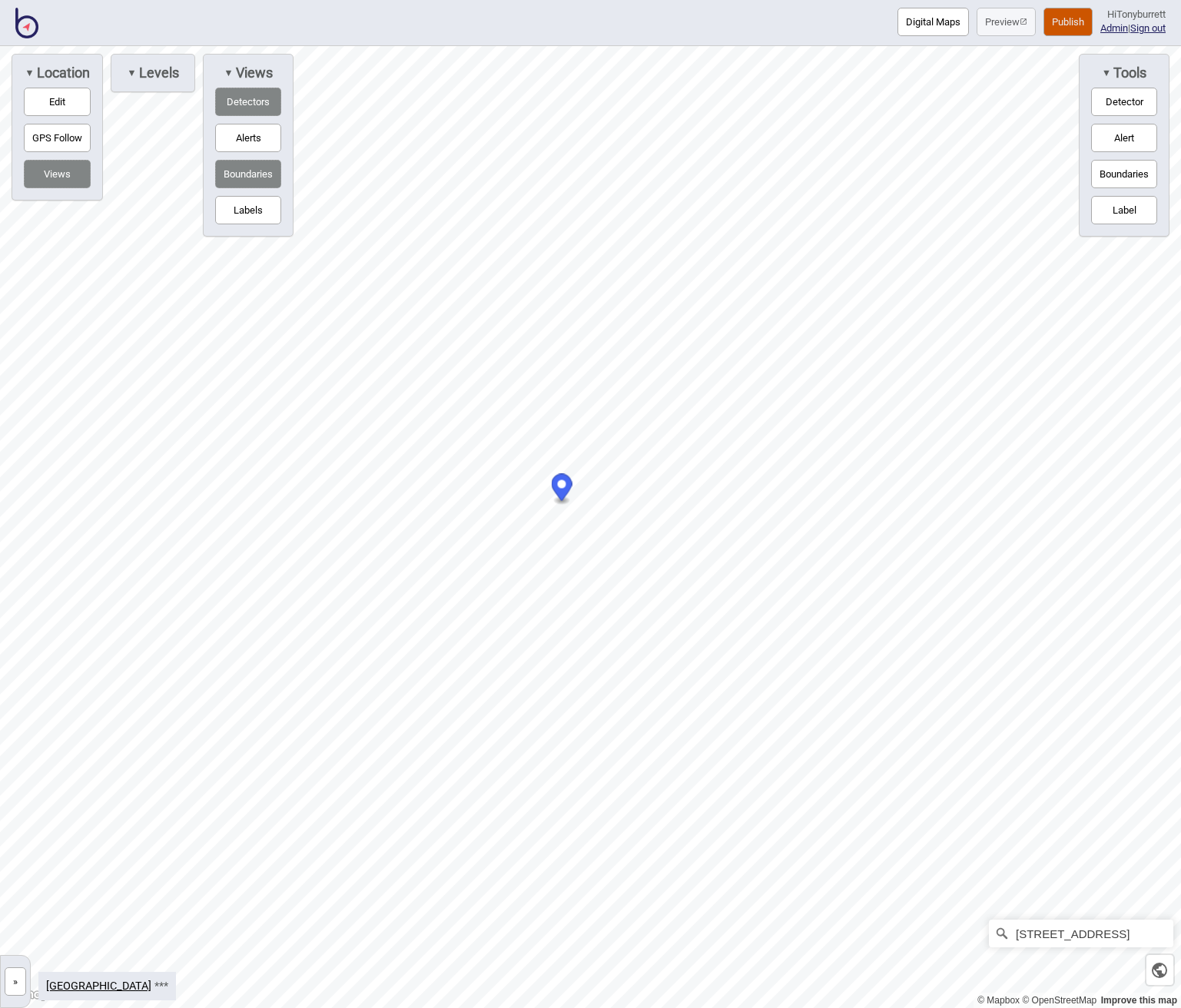
click at [974, 175] on button "Boundaries" at bounding box center [1125, 173] width 66 height 28
click at [974, 173] on button "Boundaries" at bounding box center [1125, 173] width 66 height 28
click at [974, 182] on button "Boundaries" at bounding box center [1125, 173] width 66 height 28
click at [202, 348] on div "Map marker" at bounding box center [201, 345] width 23 height 23
click at [974, 102] on button "Detector" at bounding box center [1125, 101] width 66 height 28
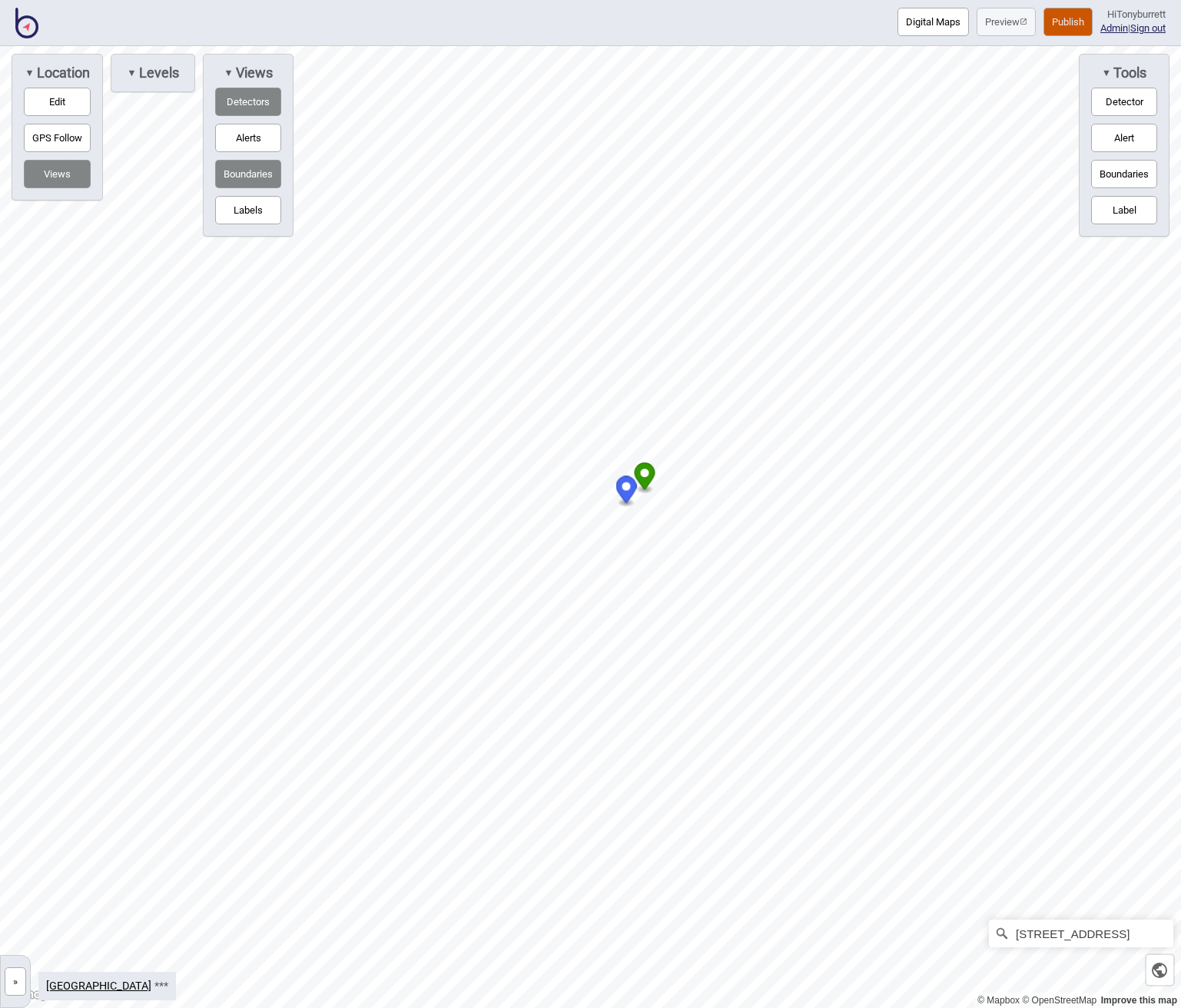
drag, startPoint x: 53, startPoint y: 100, endPoint x: 222, endPoint y: 218, distance: 206.1
click at [53, 100] on button "Edit" at bounding box center [57, 101] width 67 height 28
click at [974, 46] on div at bounding box center [590, 46] width 1181 height 0
drag, startPoint x: 646, startPoint y: 475, endPoint x: 571, endPoint y: 478, distance: 75.1
click at [570, 479] on circle "Map marker" at bounding box center [569, 476] width 9 height 8
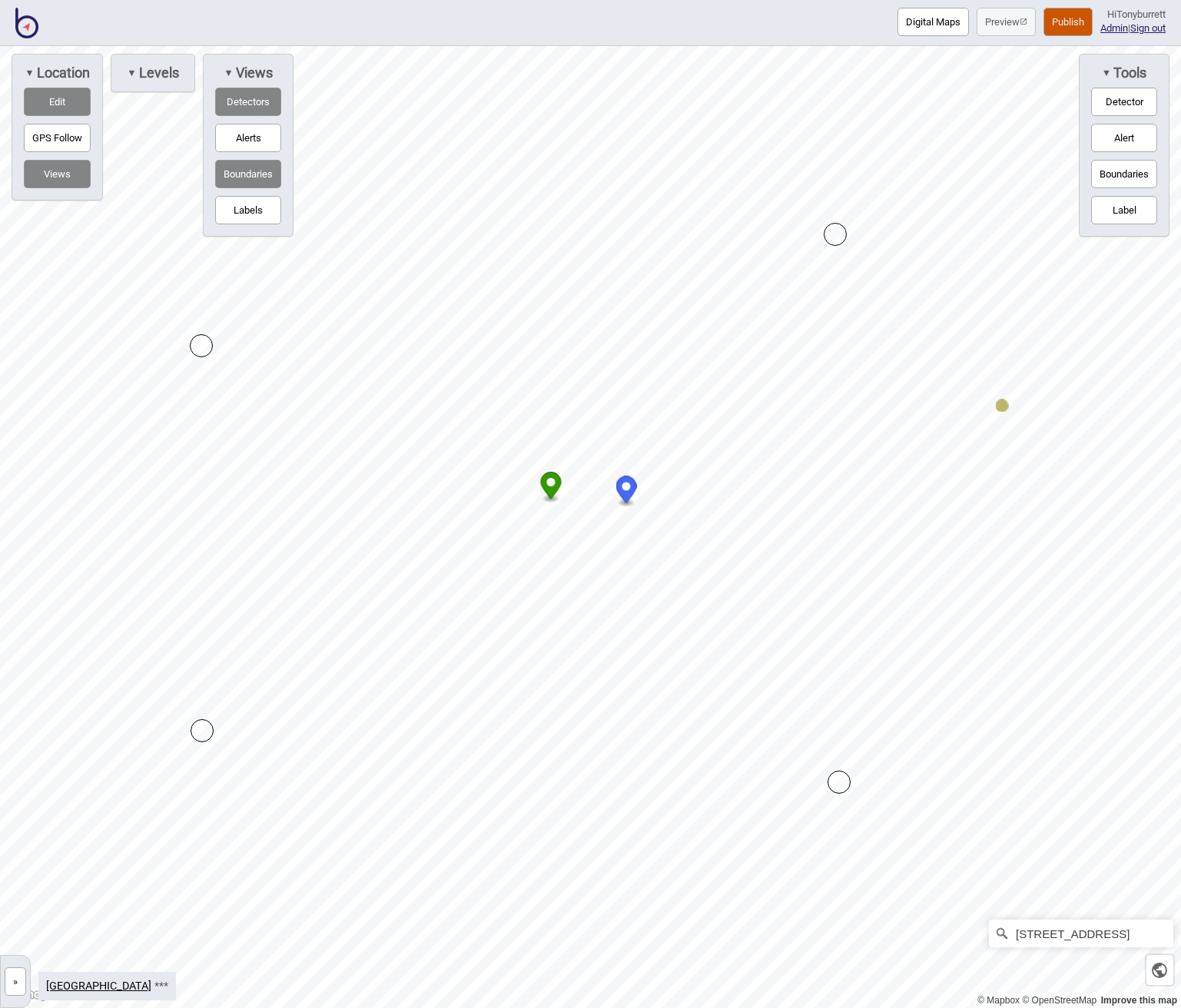
drag, startPoint x: 571, startPoint y: 478, endPoint x: 561, endPoint y: 481, distance: 10.4
click at [553, 484] on circle "Map marker" at bounding box center [552, 482] width 9 height 8
click at [974, 66] on div "▼ Tools" at bounding box center [1124, 72] width 74 height 21
click at [53, 96] on button "Edit" at bounding box center [57, 101] width 67 height 28
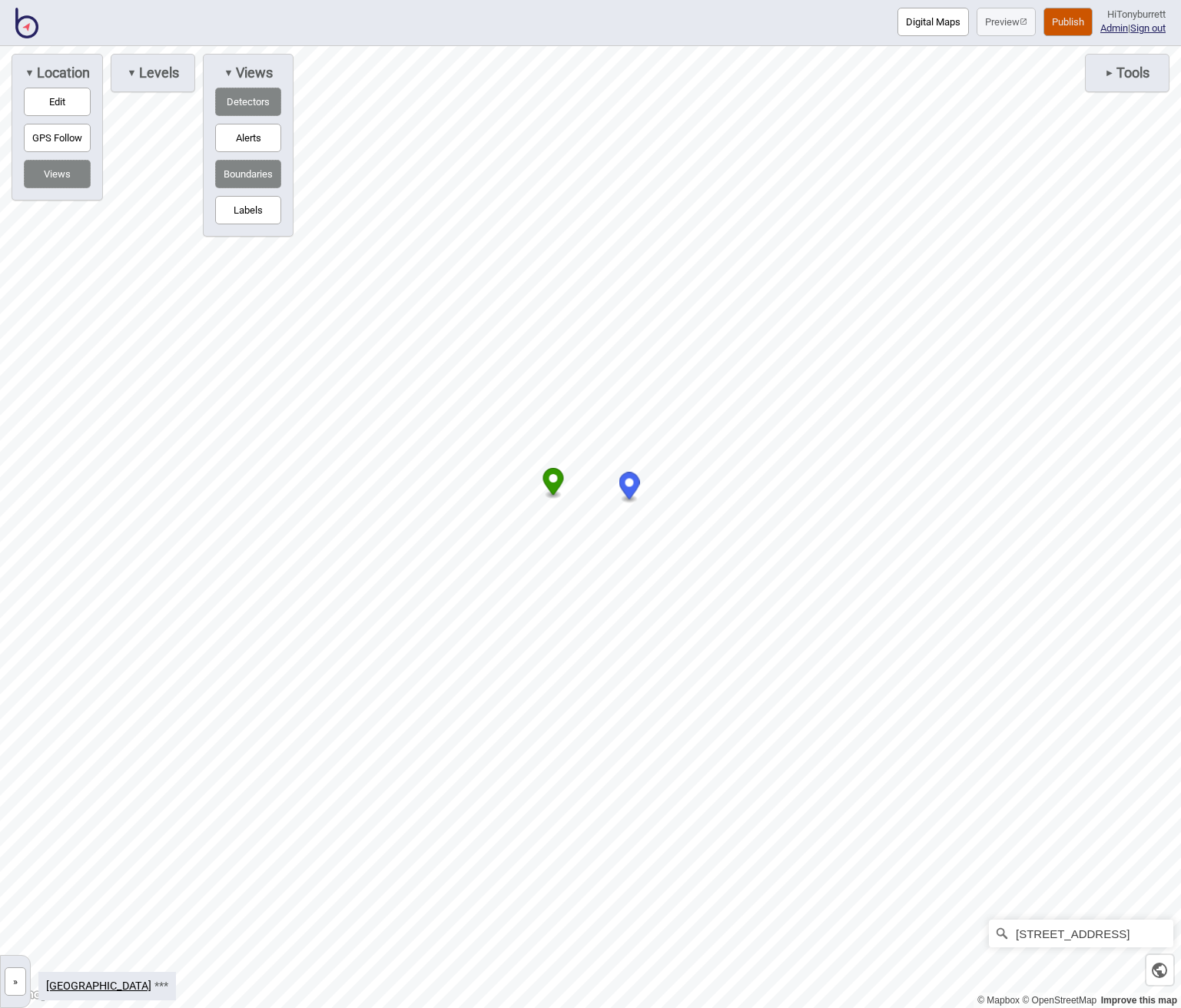
click at [19, 983] on button "»" at bounding box center [14, 981] width 21 height 28
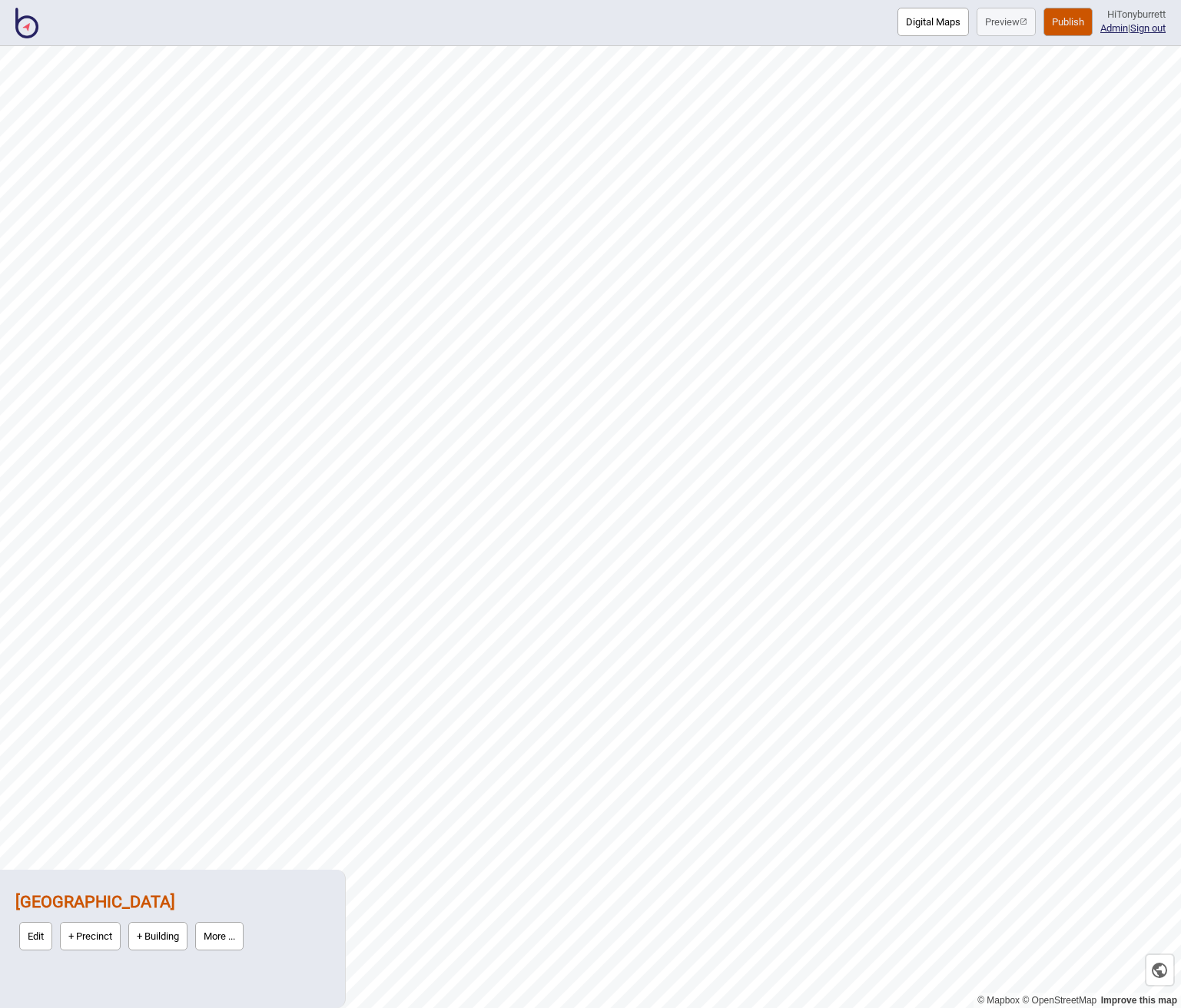
click at [88, 943] on button "+ Precinct" at bounding box center [90, 936] width 60 height 28
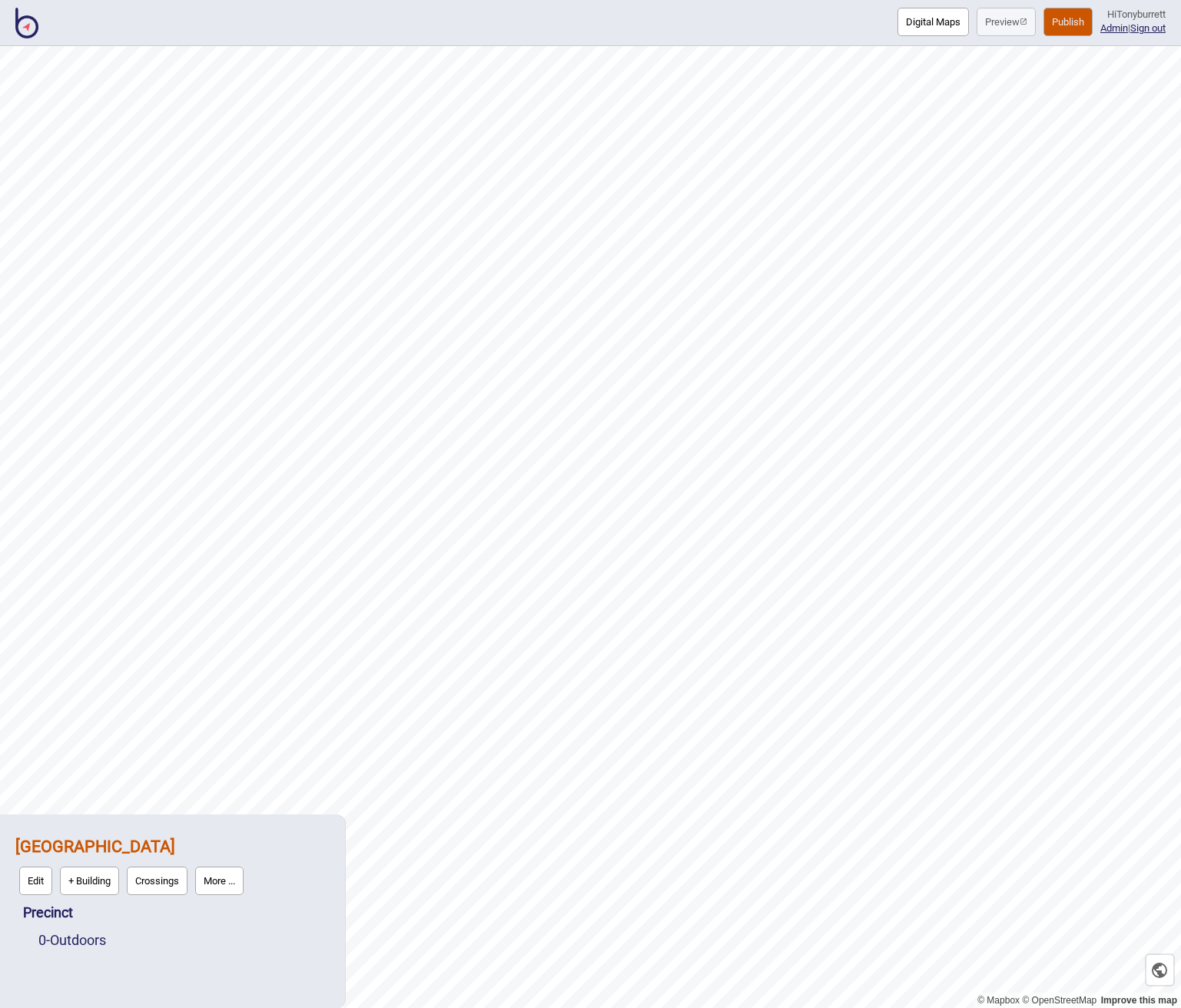
click at [87, 943] on link "0 - Outdoors" at bounding box center [72, 939] width 68 height 16
click at [100, 934] on button "OSM" at bounding box center [102, 936] width 38 height 28
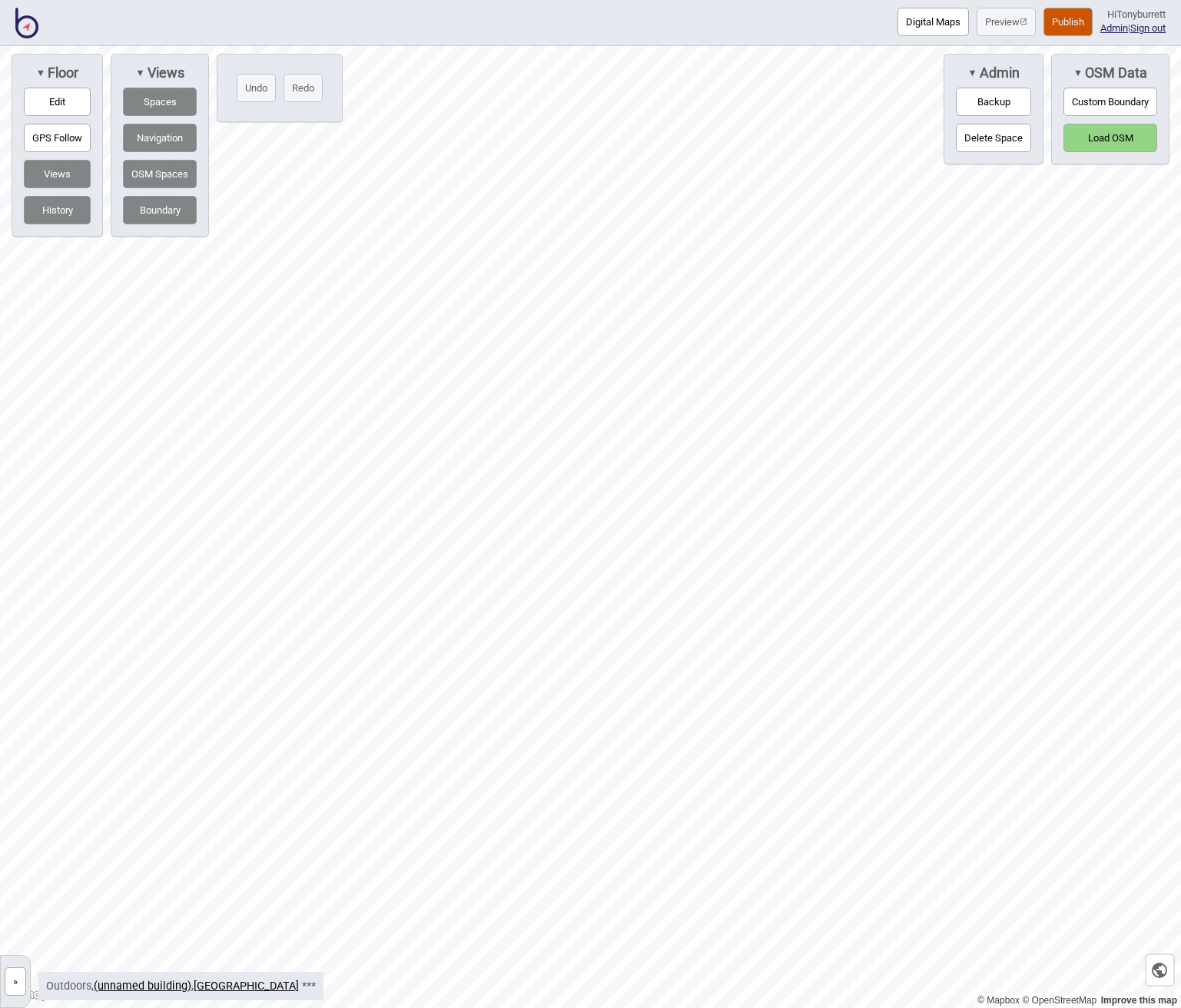
click at [974, 133] on button "Load OSM" at bounding box center [1110, 138] width 94 height 28
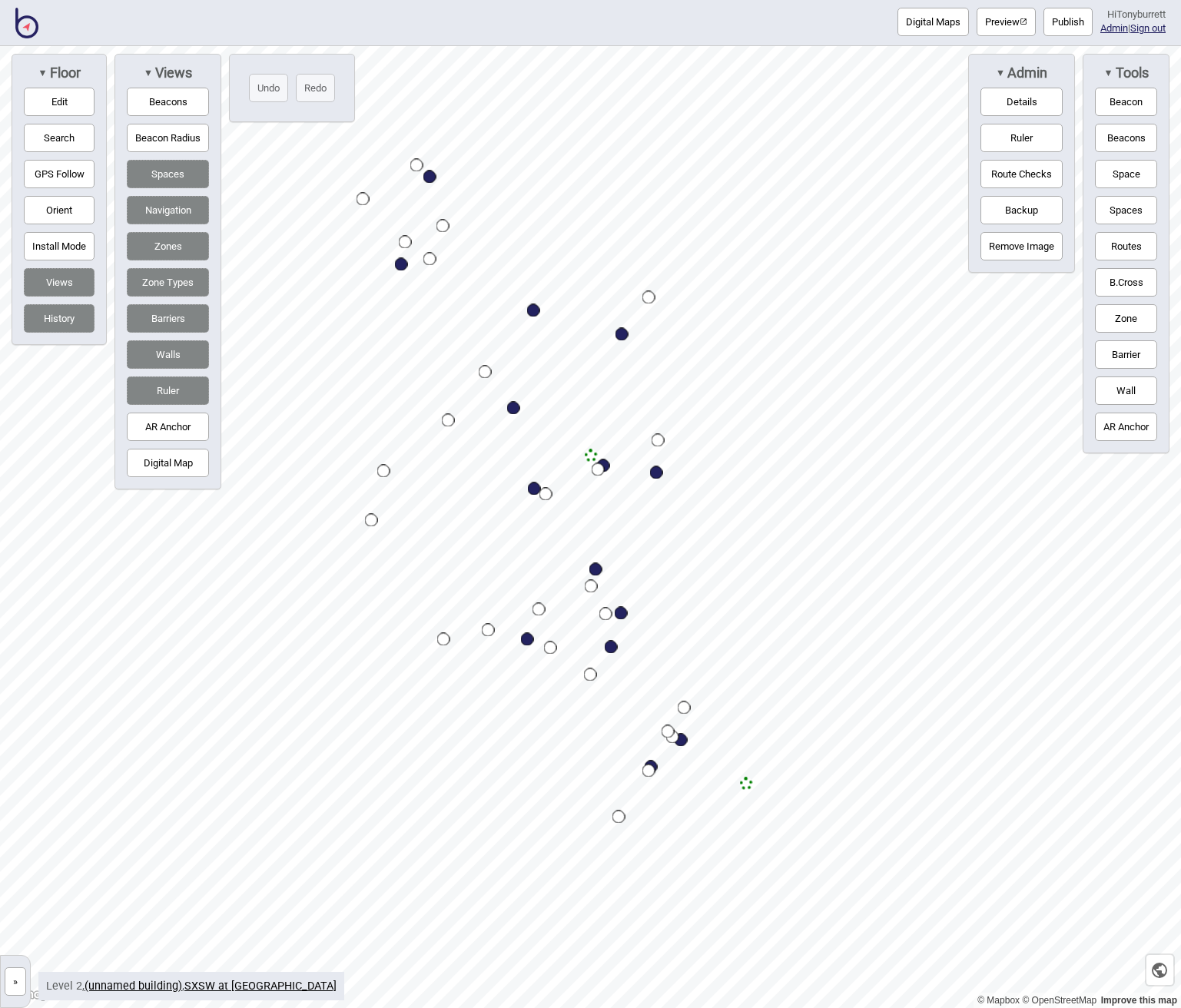
click at [33, 25] on img at bounding box center [26, 23] width 23 height 31
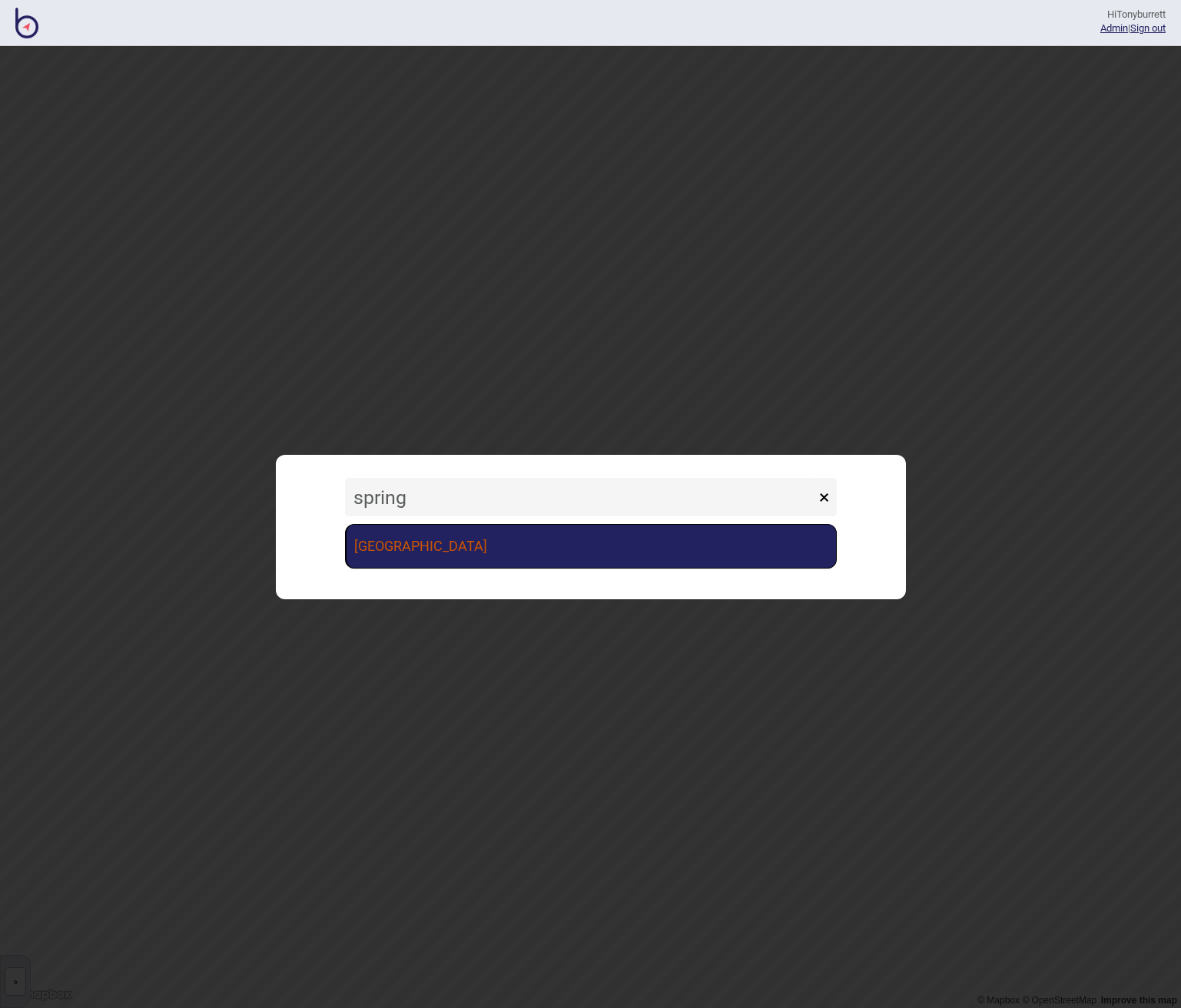
type input "spring"
click at [537, 539] on link "Springwood Shopping Strip" at bounding box center [591, 546] width 492 height 44
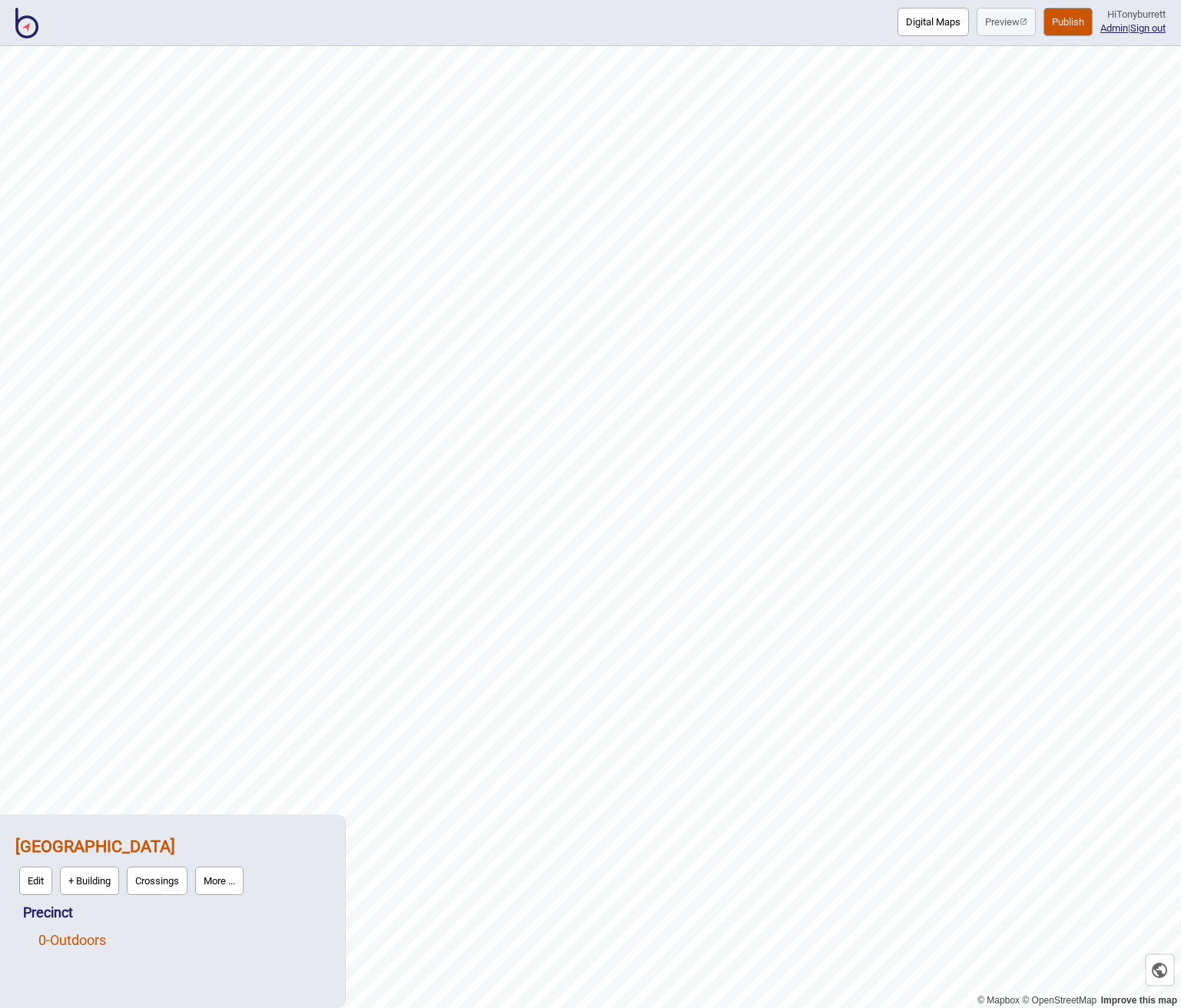
click at [74, 937] on link "0 - Outdoors" at bounding box center [72, 939] width 68 height 16
click at [109, 938] on button "OSM" at bounding box center [102, 936] width 38 height 28
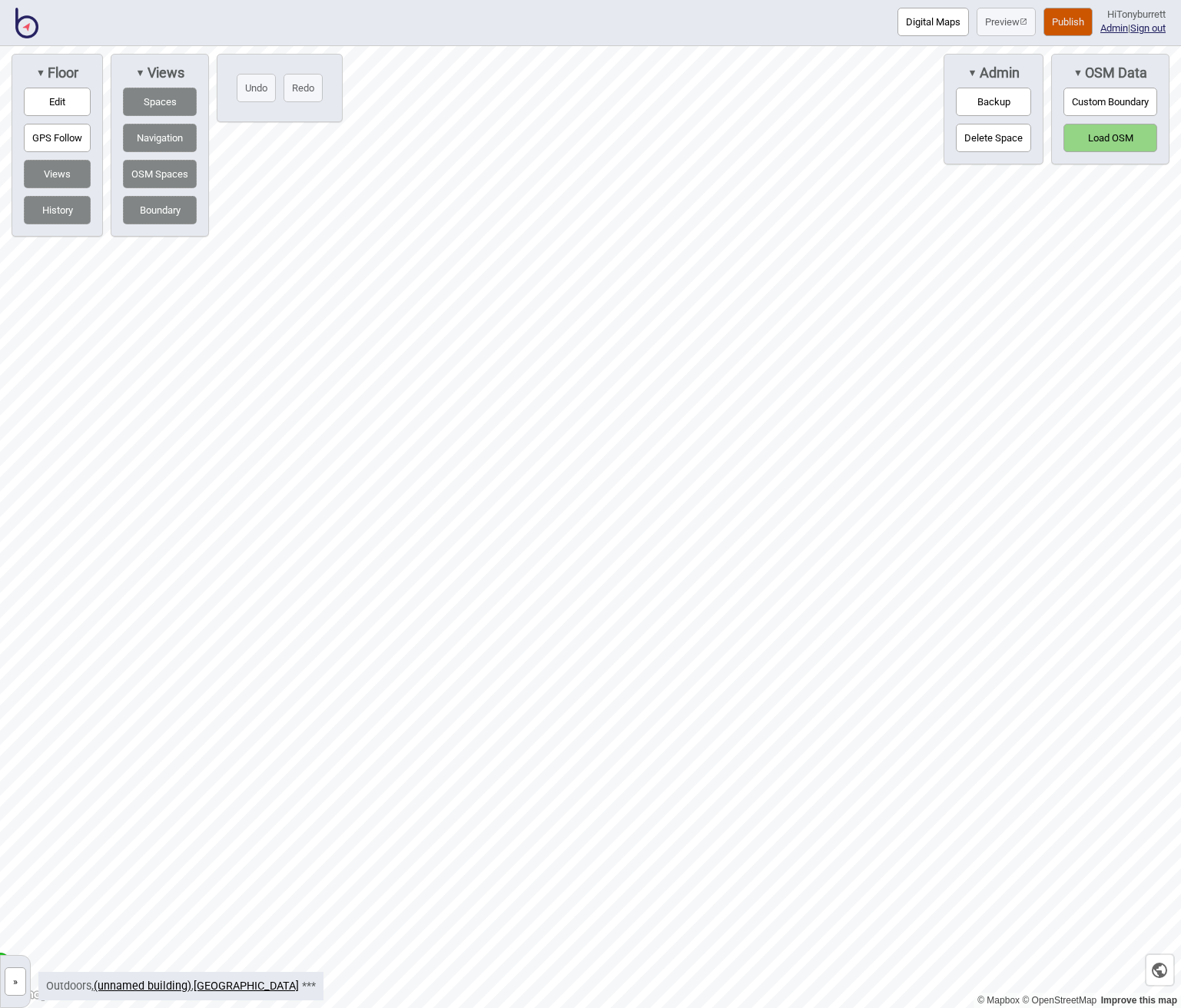
click at [1114, 92] on button "Custom Boundary" at bounding box center [1110, 101] width 94 height 28
click at [385, 190] on div "Map marker" at bounding box center [390, 195] width 23 height 23
click at [1100, 175] on button "Load OSM" at bounding box center [1110, 173] width 94 height 28
